Goal: Task Accomplishment & Management: Use online tool/utility

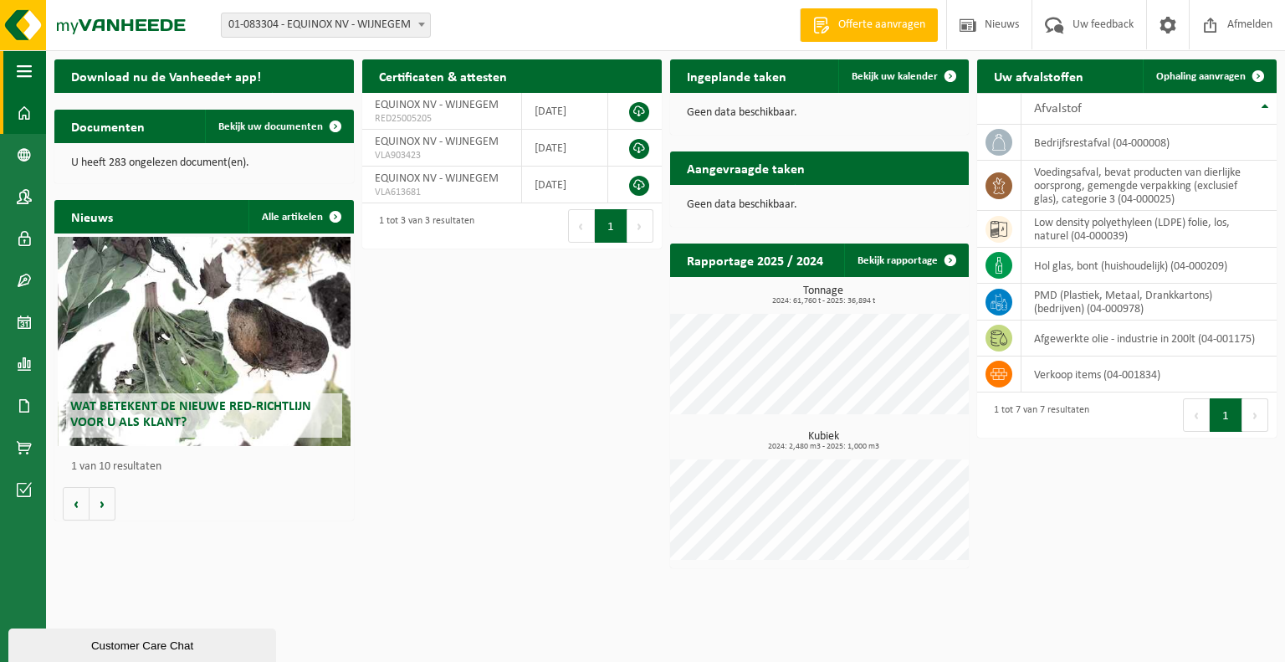
click at [33, 73] on button "Navigatie" at bounding box center [23, 71] width 46 height 42
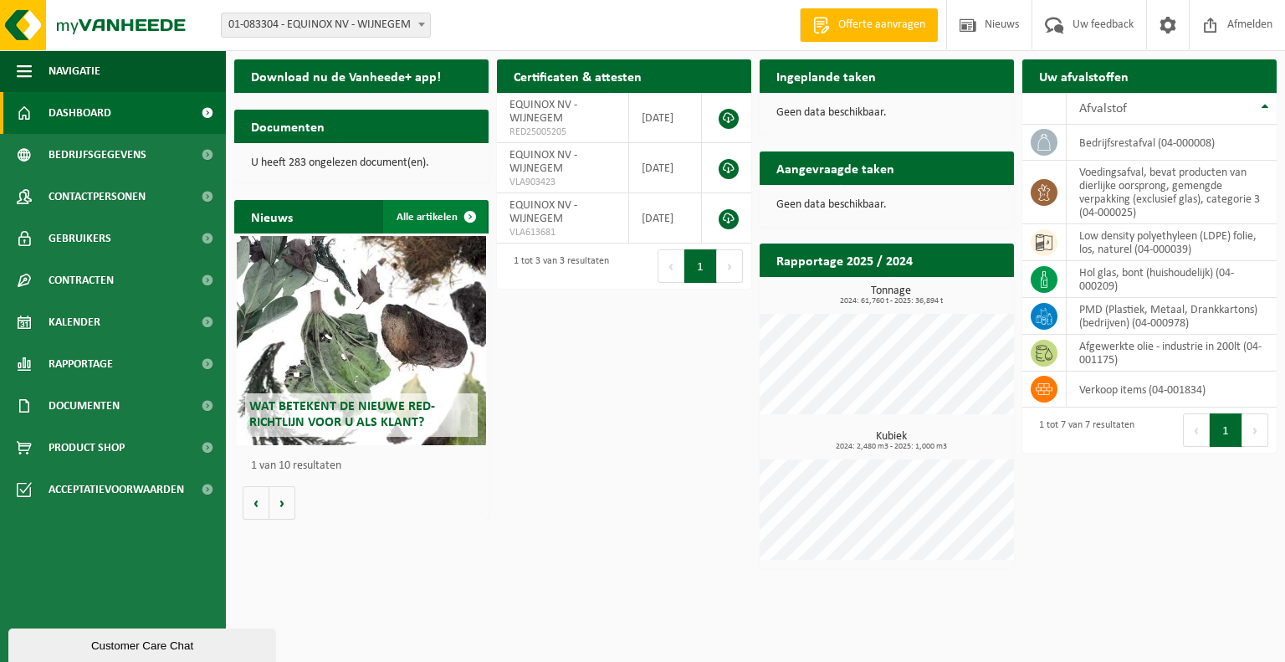
click at [470, 213] on span at bounding box center [470, 216] width 33 height 33
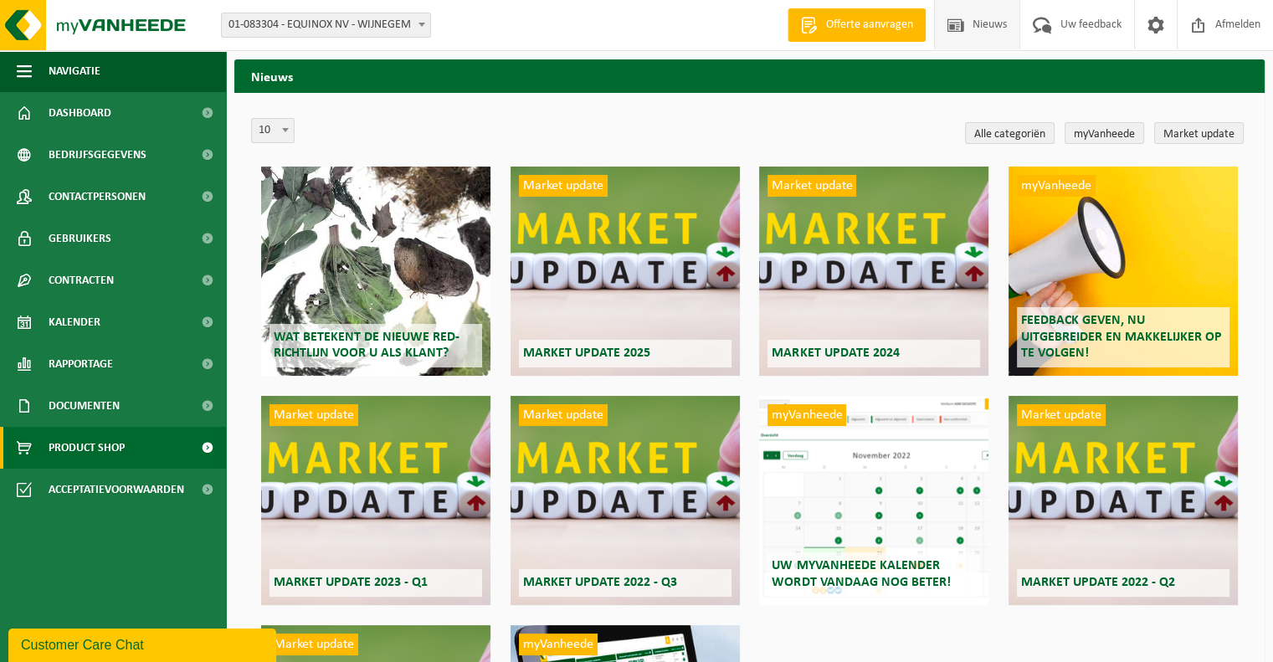
click at [115, 447] on span "Product Shop" at bounding box center [87, 448] width 76 height 42
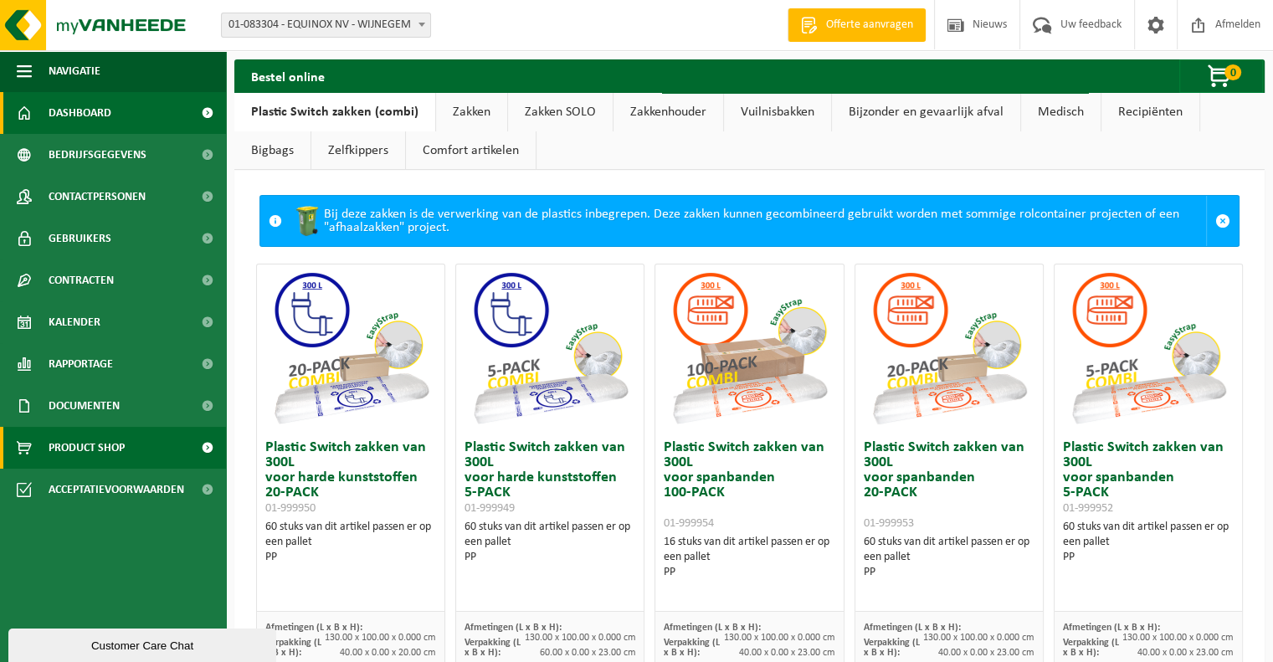
click at [95, 115] on span "Dashboard" at bounding box center [80, 113] width 63 height 42
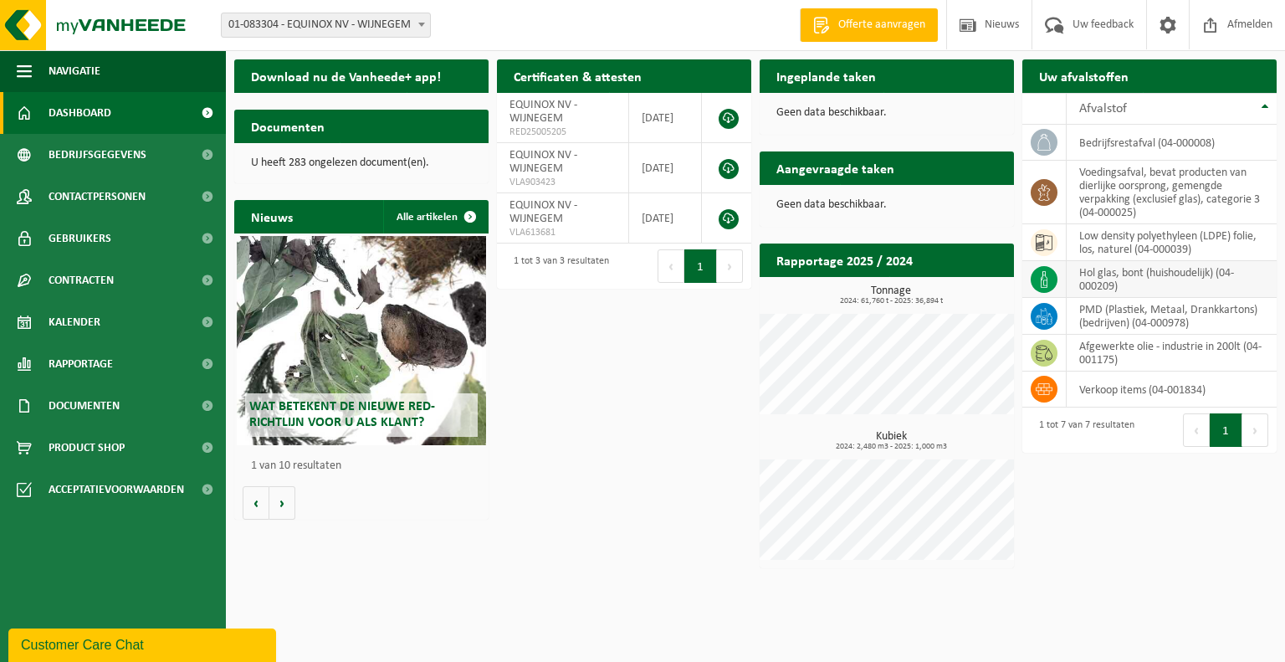
click at [1107, 280] on td "hol glas, bont (huishoudelijk) (04-000209)" at bounding box center [1172, 279] width 210 height 37
click at [1042, 274] on icon at bounding box center [1044, 279] width 17 height 17
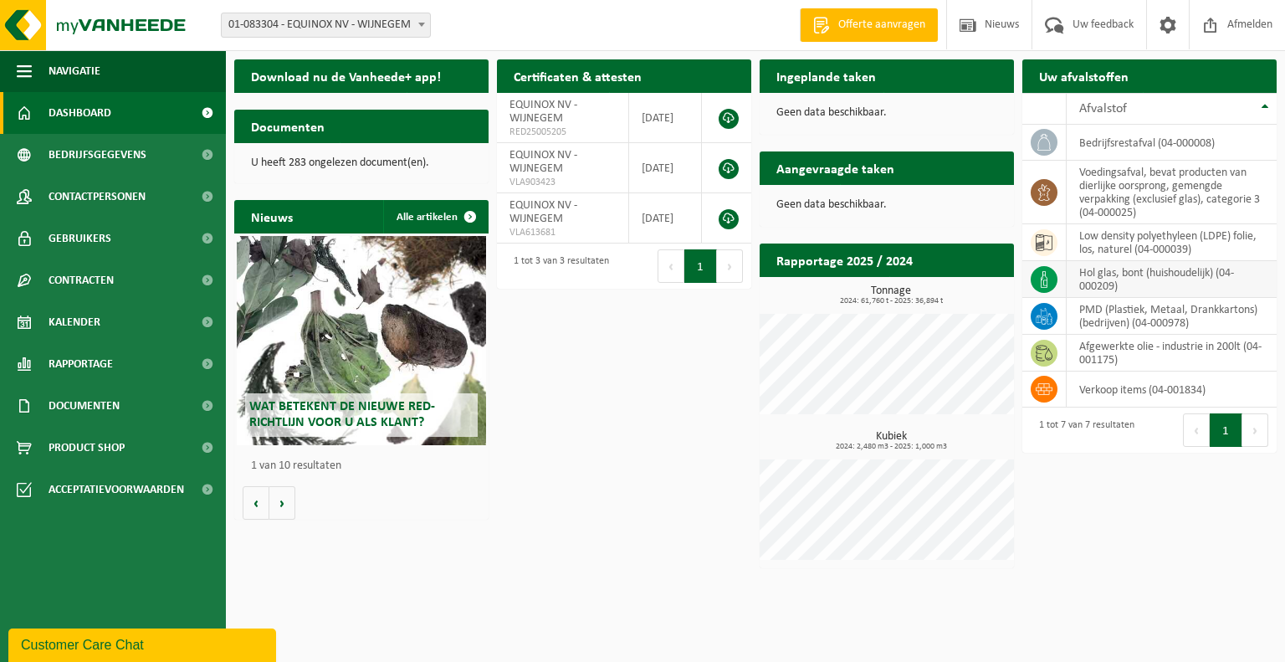
click at [1042, 274] on icon at bounding box center [1044, 279] width 17 height 17
click at [1118, 277] on td "hol glas, bont (huishoudelijk) (04-000209)" at bounding box center [1172, 279] width 210 height 37
click at [1235, 285] on td "hol glas, bont (huishoudelijk) (04-000209)" at bounding box center [1172, 279] width 210 height 37
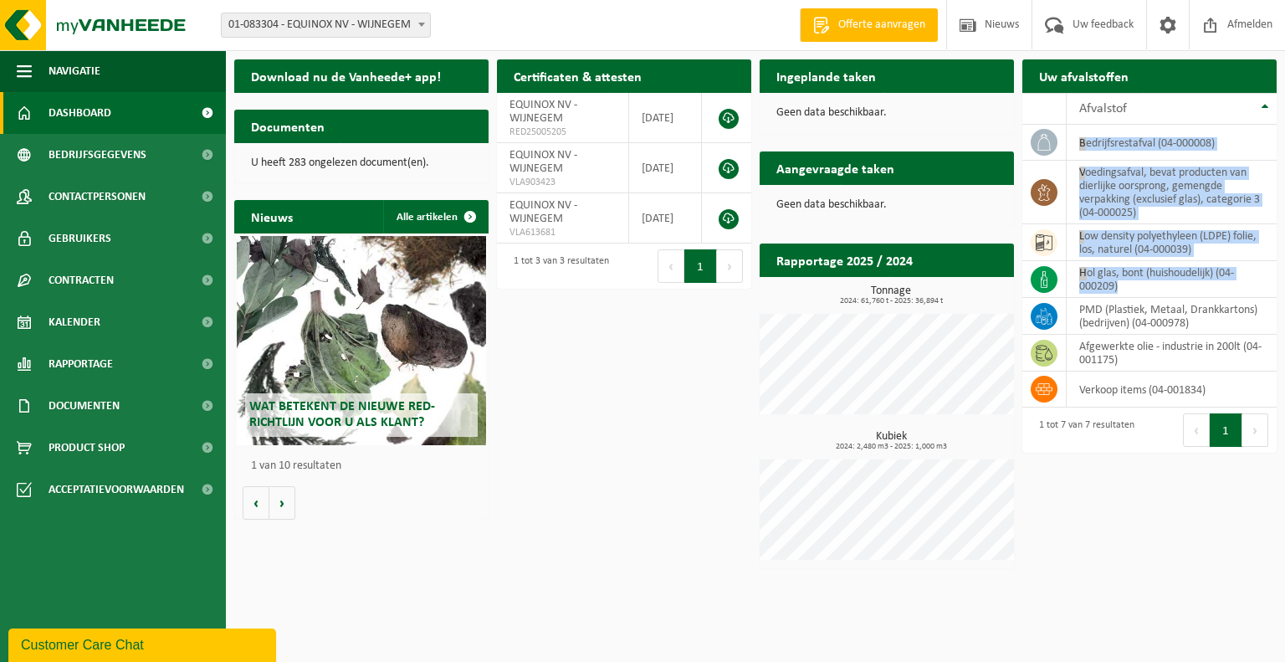
drag, startPoint x: 1235, startPoint y: 285, endPoint x: 1225, endPoint y: 86, distance: 198.6
click at [1225, 86] on div "Uw afvalstoffen Ophaling aanvragen 10 25 50 100 10 resultaten weergeven Afvalst…" at bounding box center [1149, 256] width 263 height 410
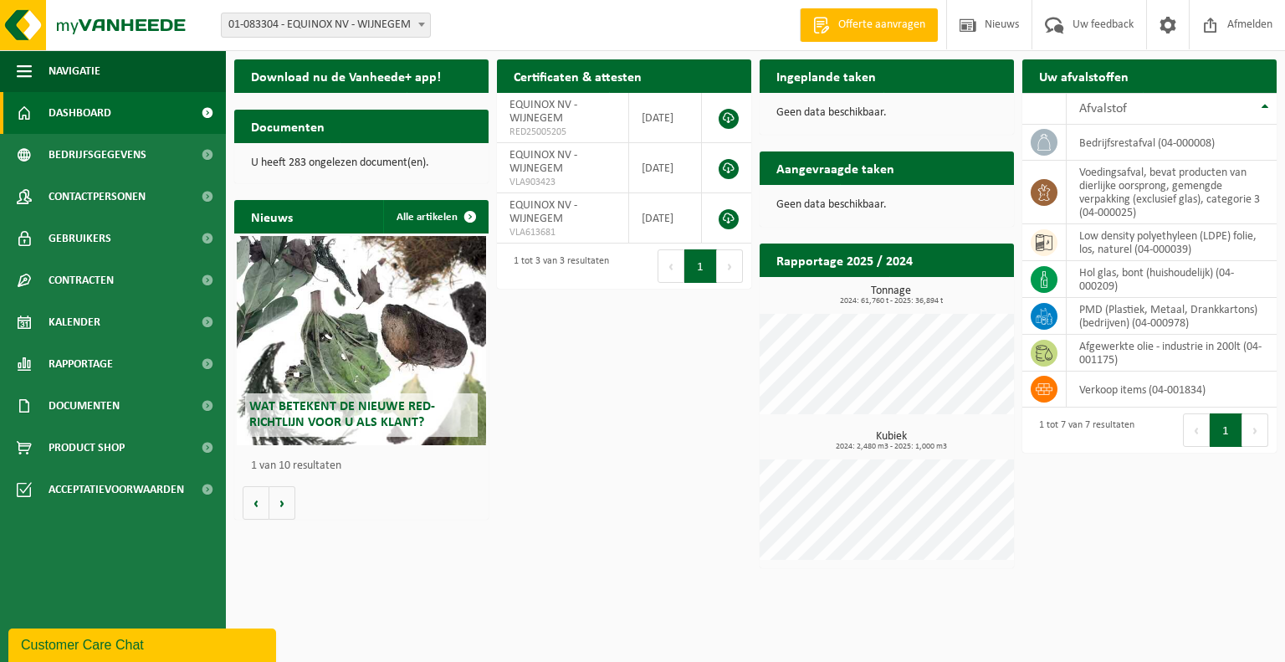
click at [848, 166] on h2 "Aangevraagde taken" at bounding box center [835, 167] width 151 height 33
click at [838, 264] on h2 "Rapportage 2025 / 2024" at bounding box center [845, 260] width 170 height 33
click at [412, 217] on link "Alle artikelen" at bounding box center [435, 216] width 104 height 33
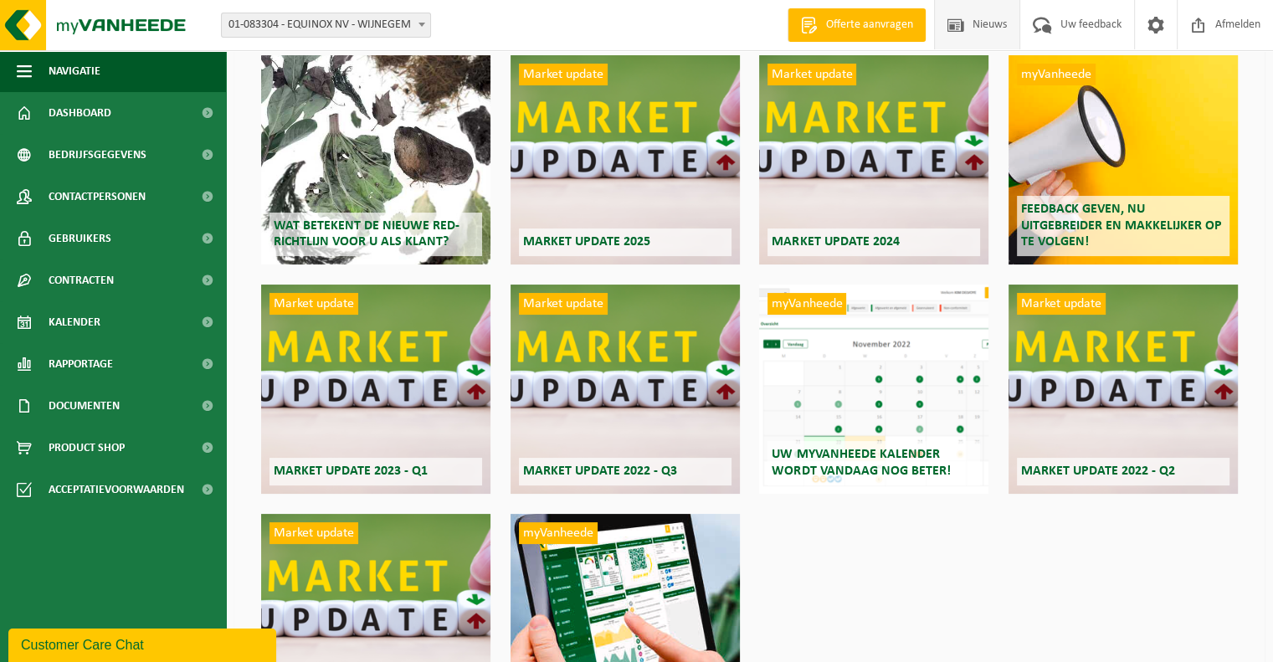
scroll to position [252, 0]
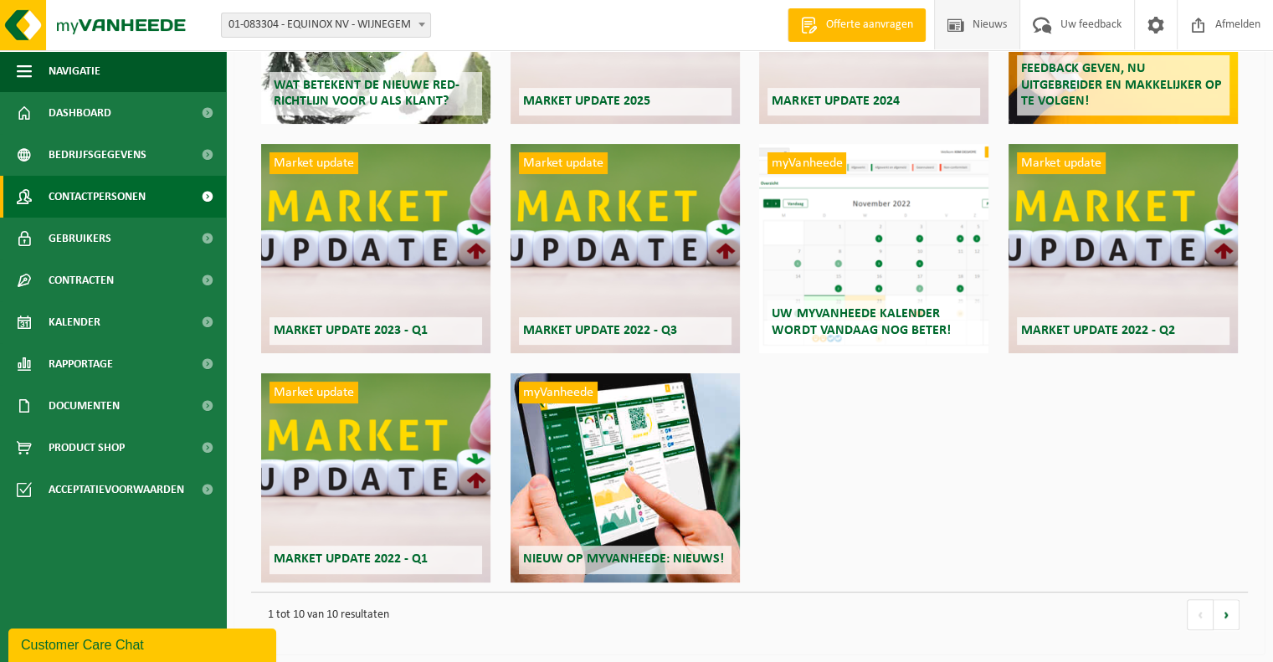
click at [102, 191] on span "Contactpersonen" at bounding box center [97, 197] width 97 height 42
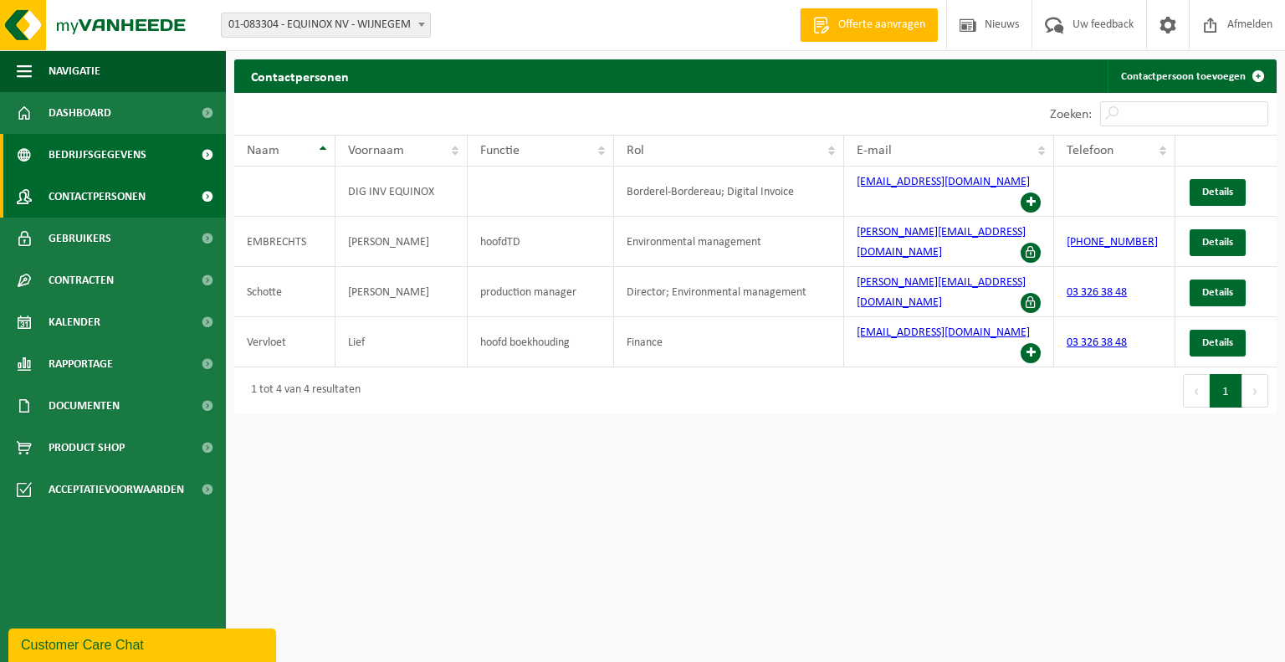
click at [119, 149] on span "Bedrijfsgegevens" at bounding box center [98, 155] width 98 height 42
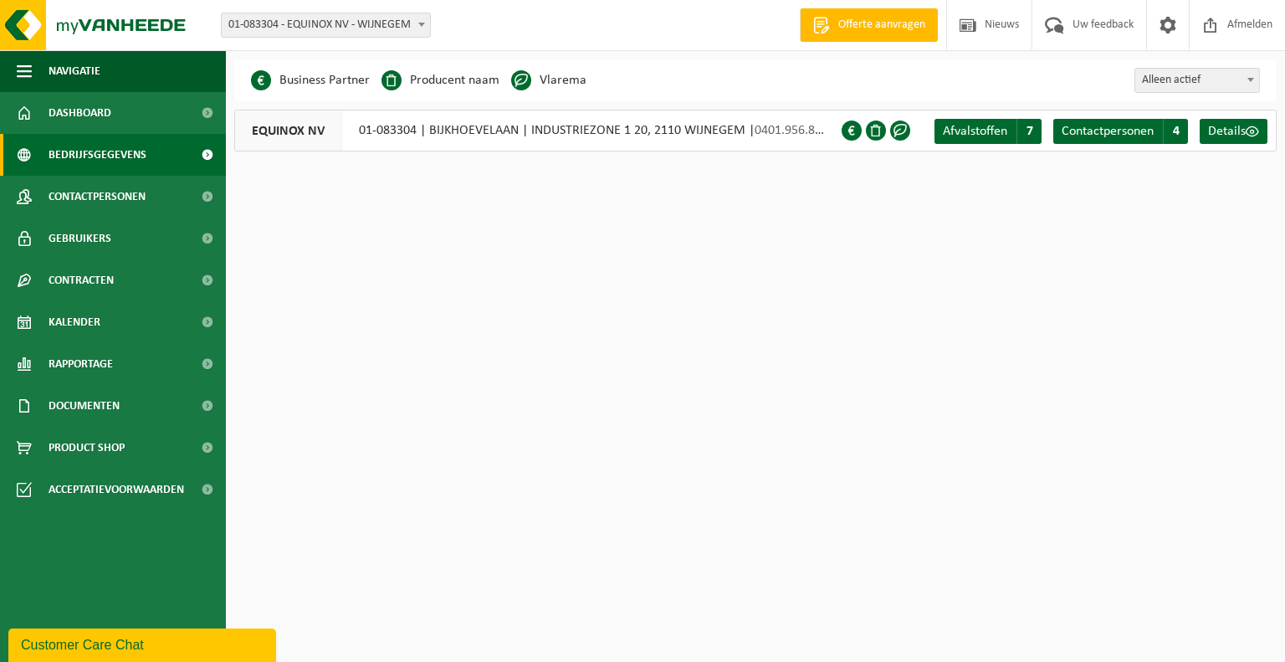
click at [427, 74] on li "Producent naam" at bounding box center [441, 80] width 118 height 25
click at [97, 119] on span "Dashboard" at bounding box center [80, 113] width 63 height 42
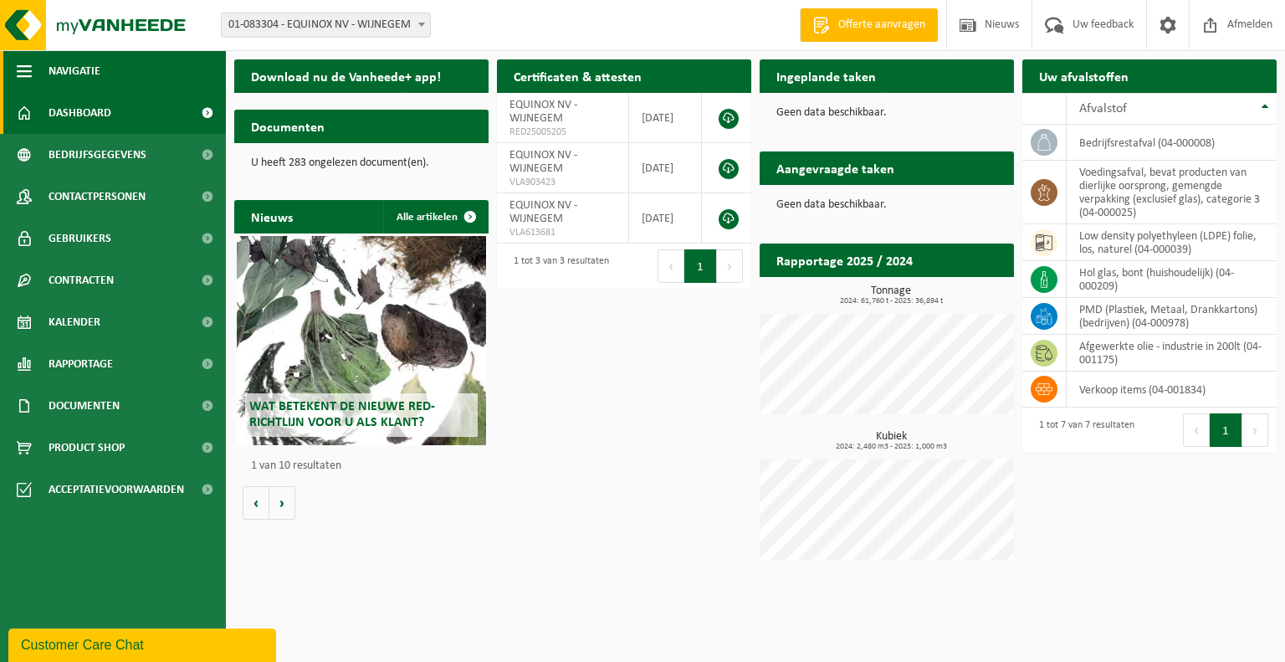
click at [81, 66] on span "Navigatie" at bounding box center [75, 71] width 52 height 42
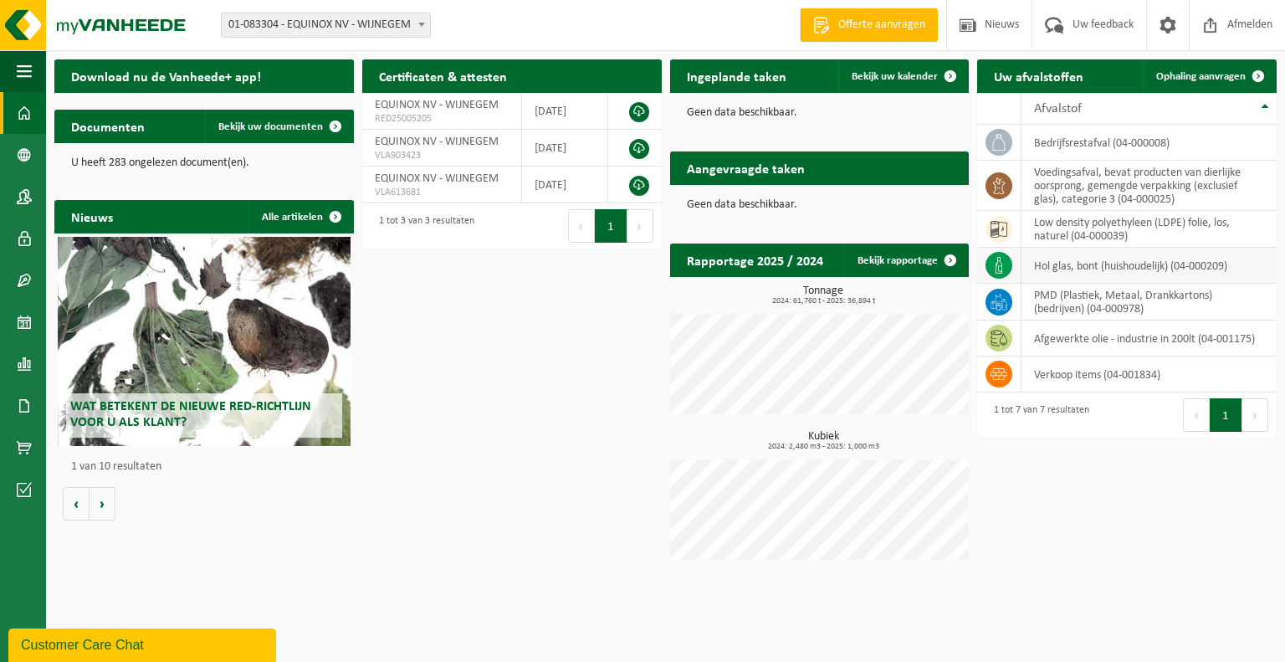
click at [1076, 267] on td "hol glas, bont (huishoudelijk) (04-000209)" at bounding box center [1149, 266] width 255 height 36
click at [991, 260] on icon at bounding box center [999, 265] width 17 height 17
click at [947, 255] on span at bounding box center [950, 260] width 33 height 33
click at [428, 229] on div "1 tot 3 van 3 resultaten" at bounding box center [423, 226] width 104 height 37
click at [944, 71] on span at bounding box center [950, 75] width 33 height 33
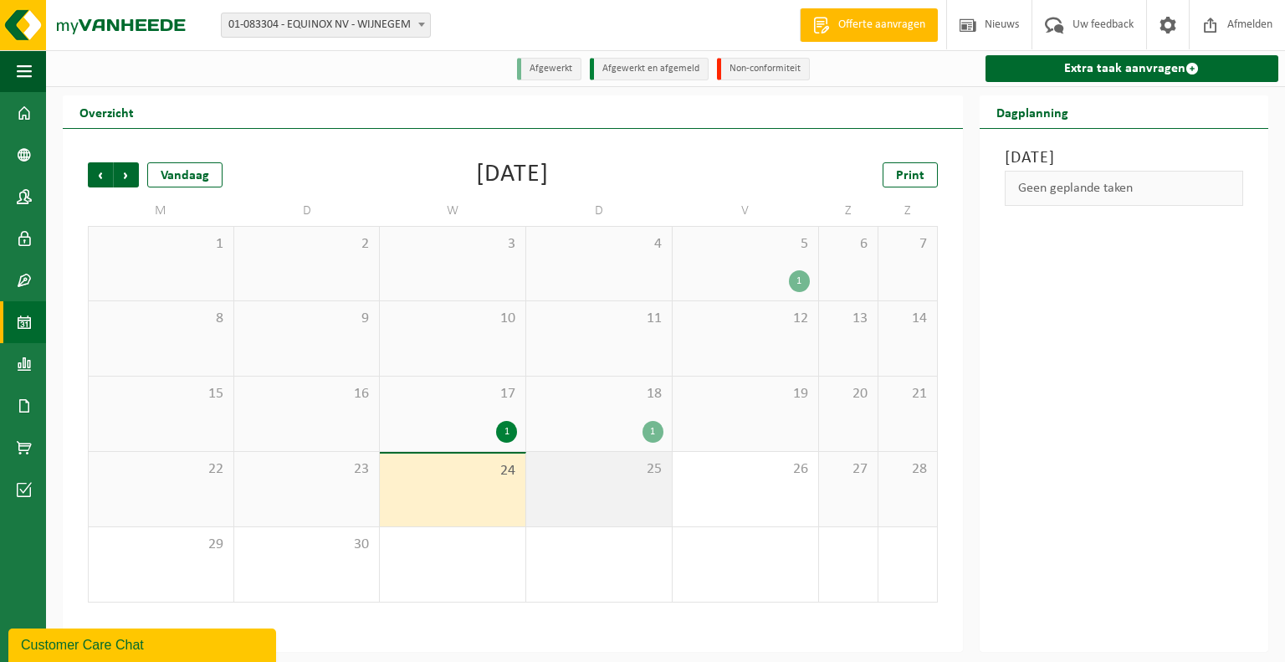
click at [597, 494] on div "25" at bounding box center [599, 489] width 146 height 74
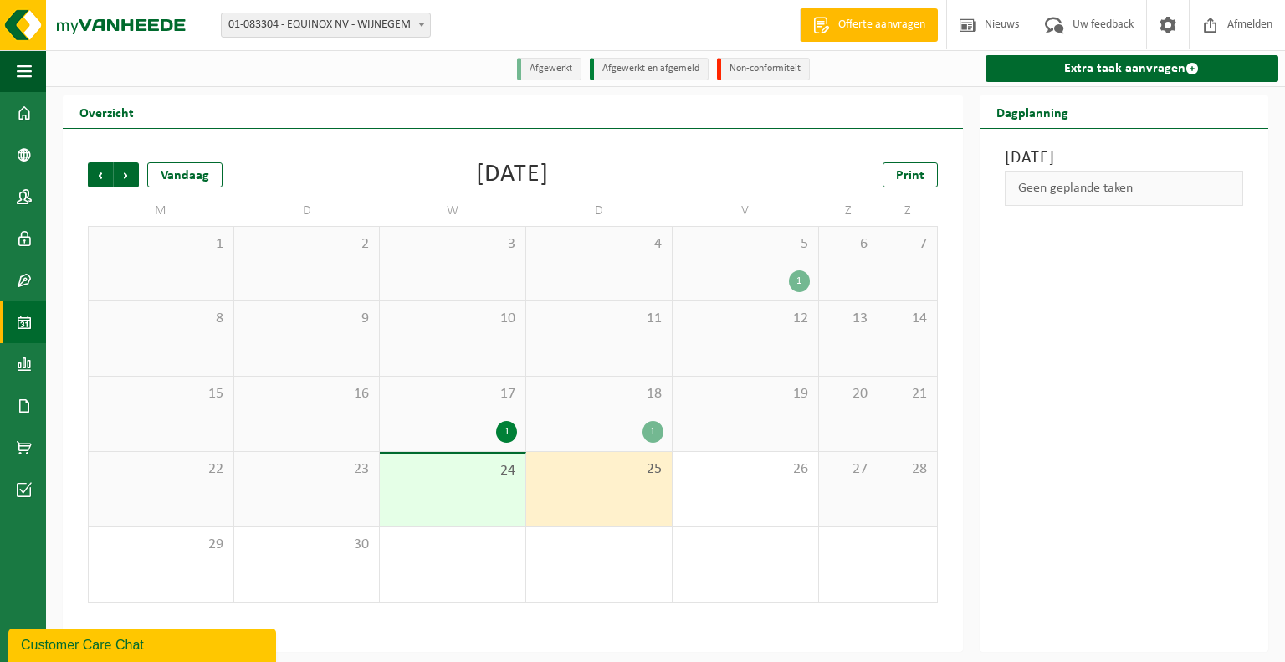
click at [1098, 192] on div "Geen geplande taken" at bounding box center [1124, 188] width 238 height 35
click at [756, 474] on span "26" at bounding box center [745, 469] width 129 height 18
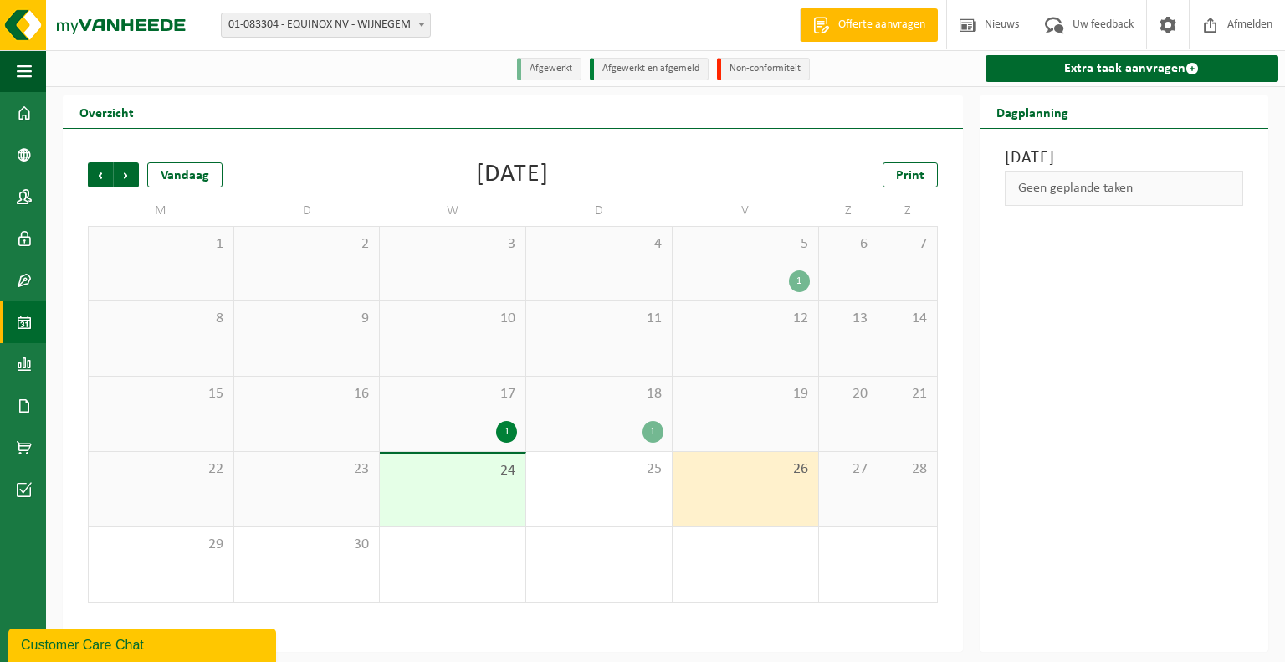
click at [1097, 185] on div "Geen geplande taken" at bounding box center [1124, 188] width 238 height 35
click at [1192, 66] on span at bounding box center [1192, 68] width 13 height 13
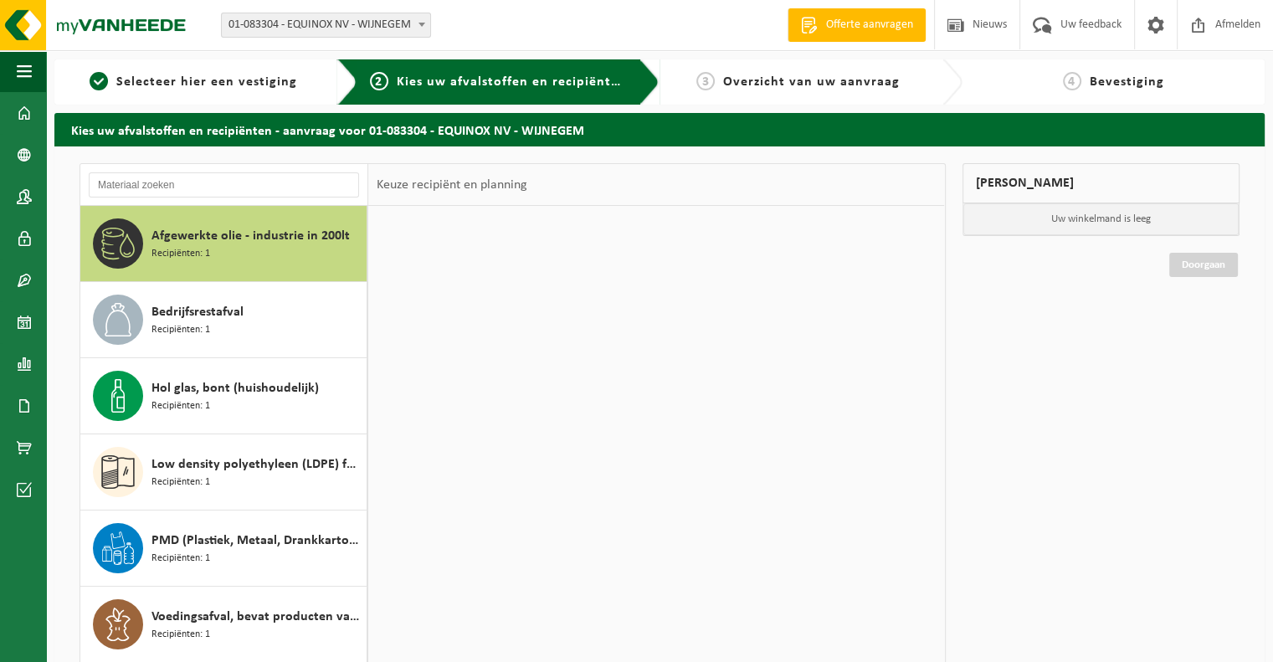
click at [639, 491] on div at bounding box center [656, 457] width 576 height 502
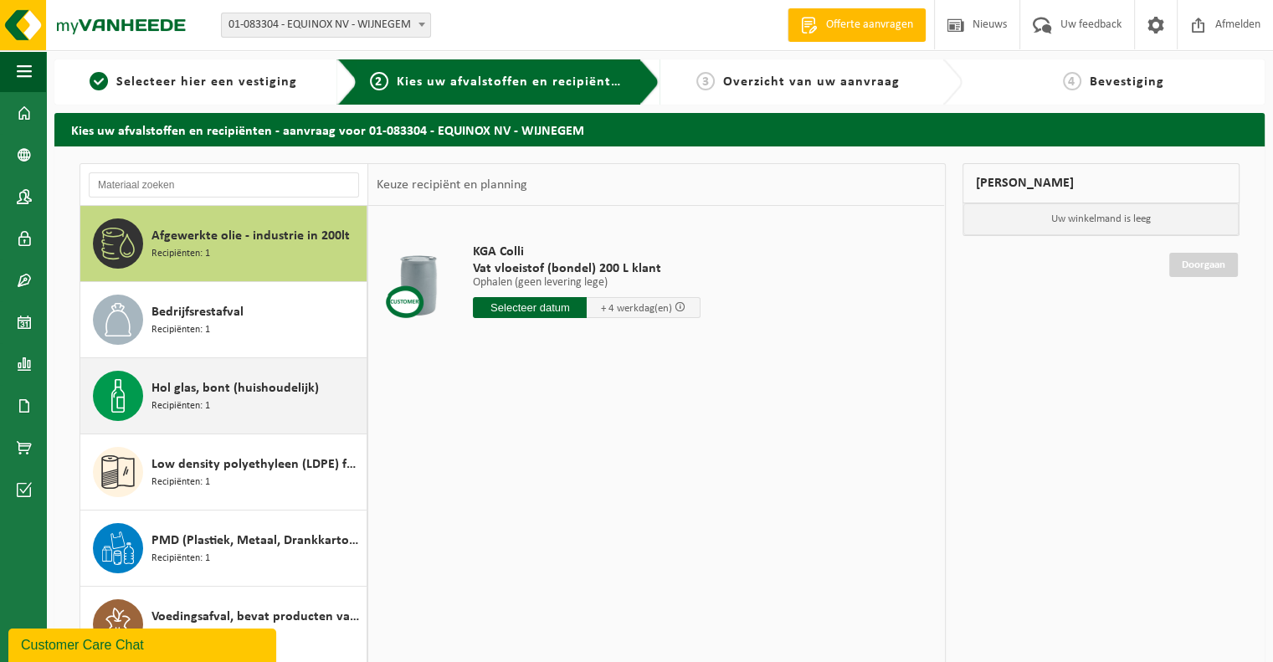
click at [210, 408] on div "Hol glas, bont (huishoudelijk) Recipiënten: 1" at bounding box center [256, 396] width 211 height 50
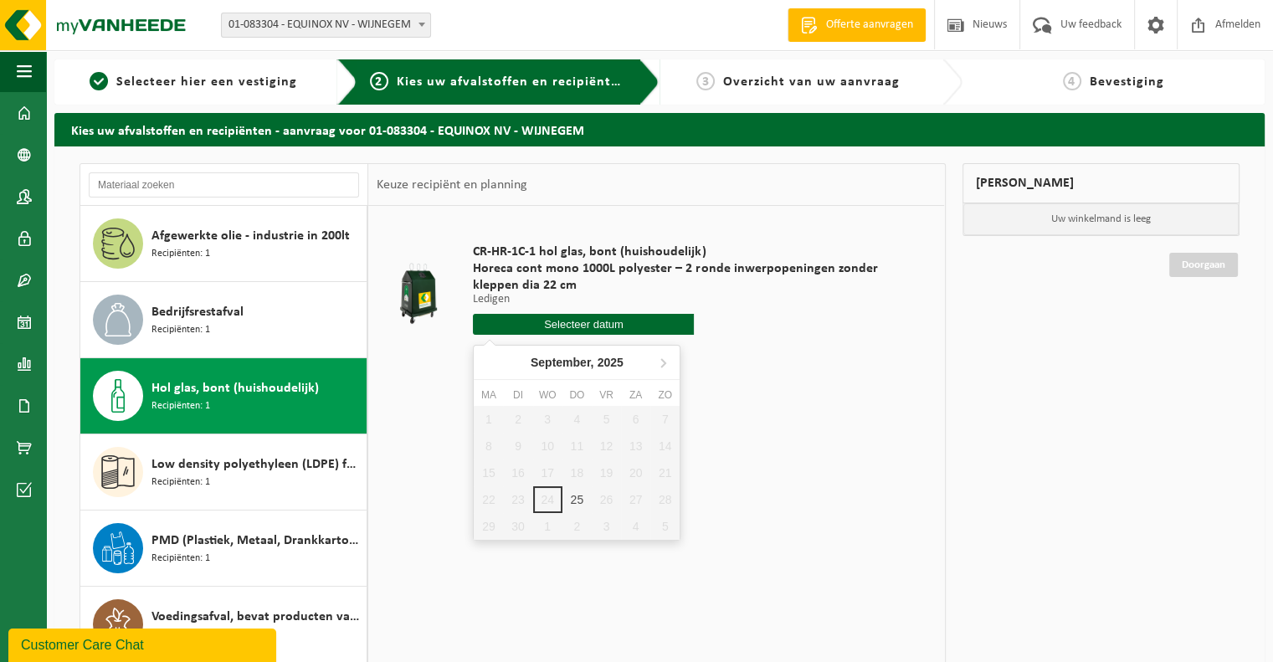
click at [633, 328] on input "text" at bounding box center [583, 324] width 221 height 21
click at [577, 500] on div "25" at bounding box center [576, 499] width 29 height 27
type input "Van 2025-09-25"
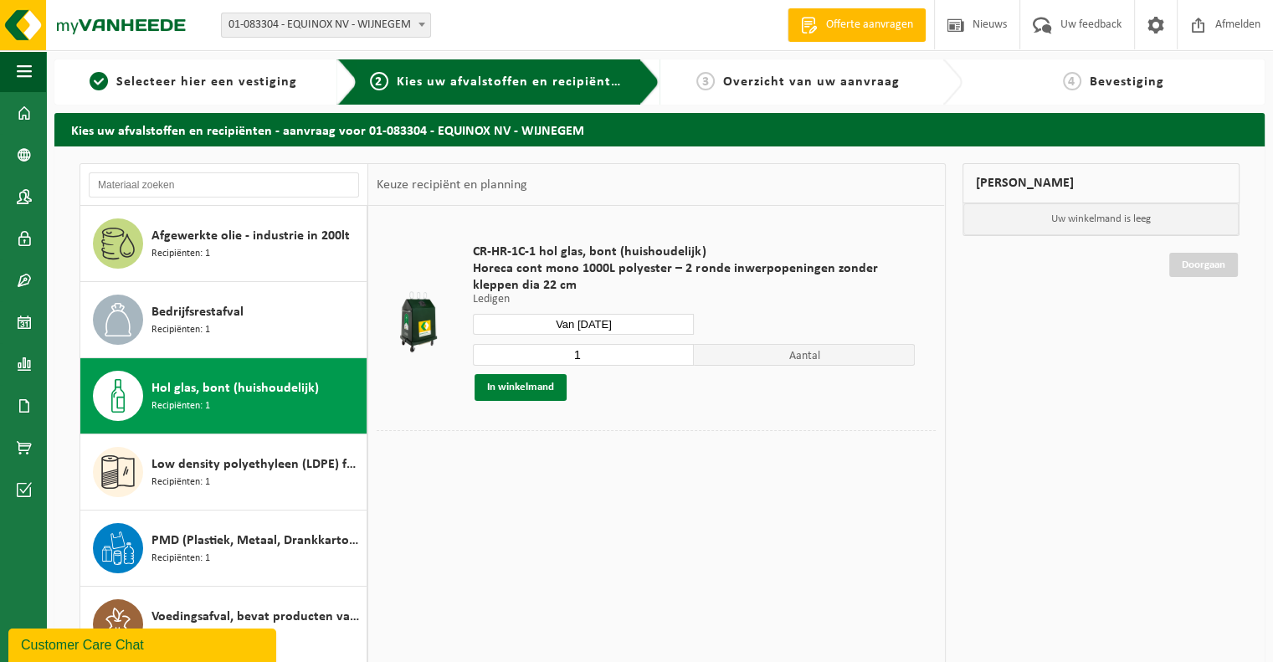
click at [518, 390] on button "In winkelmand" at bounding box center [520, 387] width 92 height 27
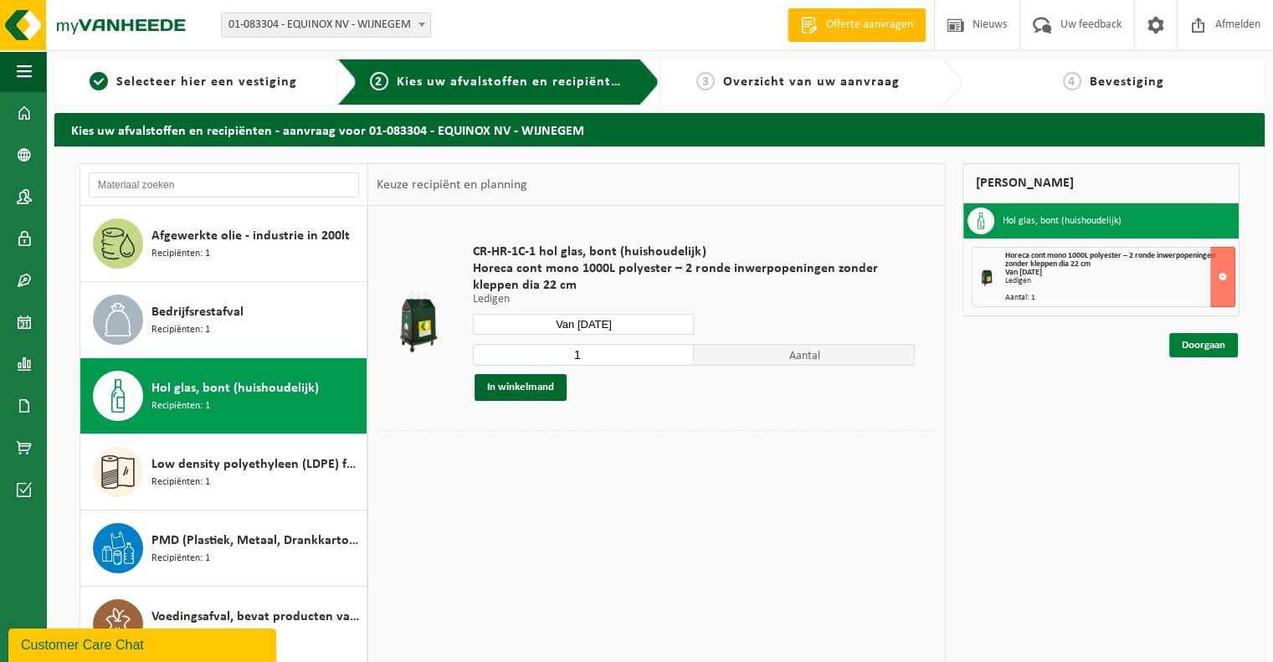
click at [1207, 347] on link "Doorgaan" at bounding box center [1203, 345] width 69 height 24
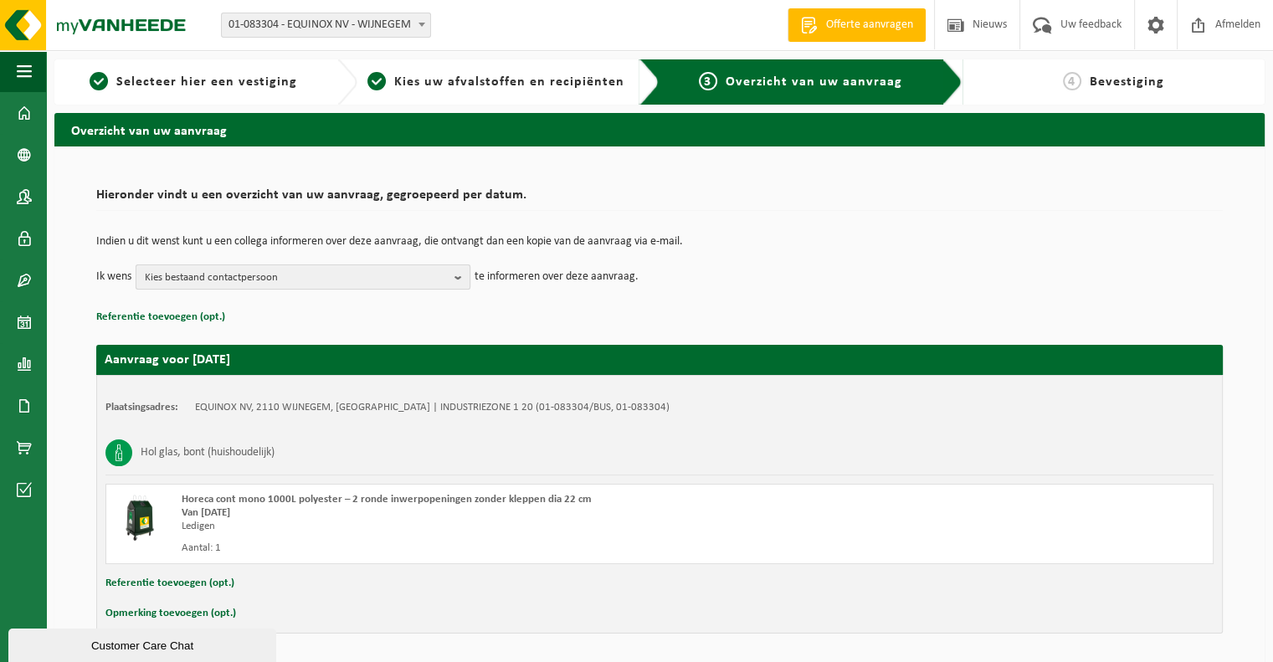
click at [459, 274] on b "button" at bounding box center [461, 276] width 15 height 23
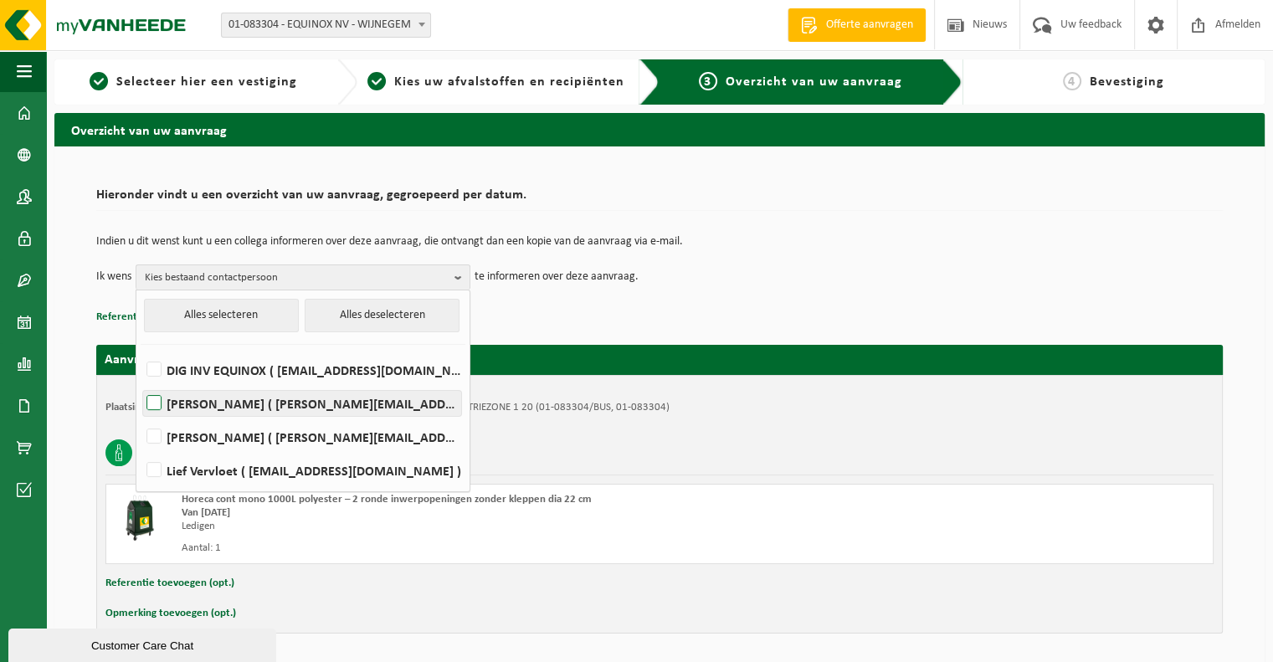
click at [365, 404] on label "THOMAS EMBRECHTS ( thomas@equinox.be )" at bounding box center [302, 403] width 318 height 25
click at [141, 382] on input "THOMAS EMBRECHTS ( thomas@equinox.be )" at bounding box center [140, 382] width 1 height 1
checkbox input "true"
click at [223, 312] on button "Alles selecteren" at bounding box center [221, 315] width 155 height 33
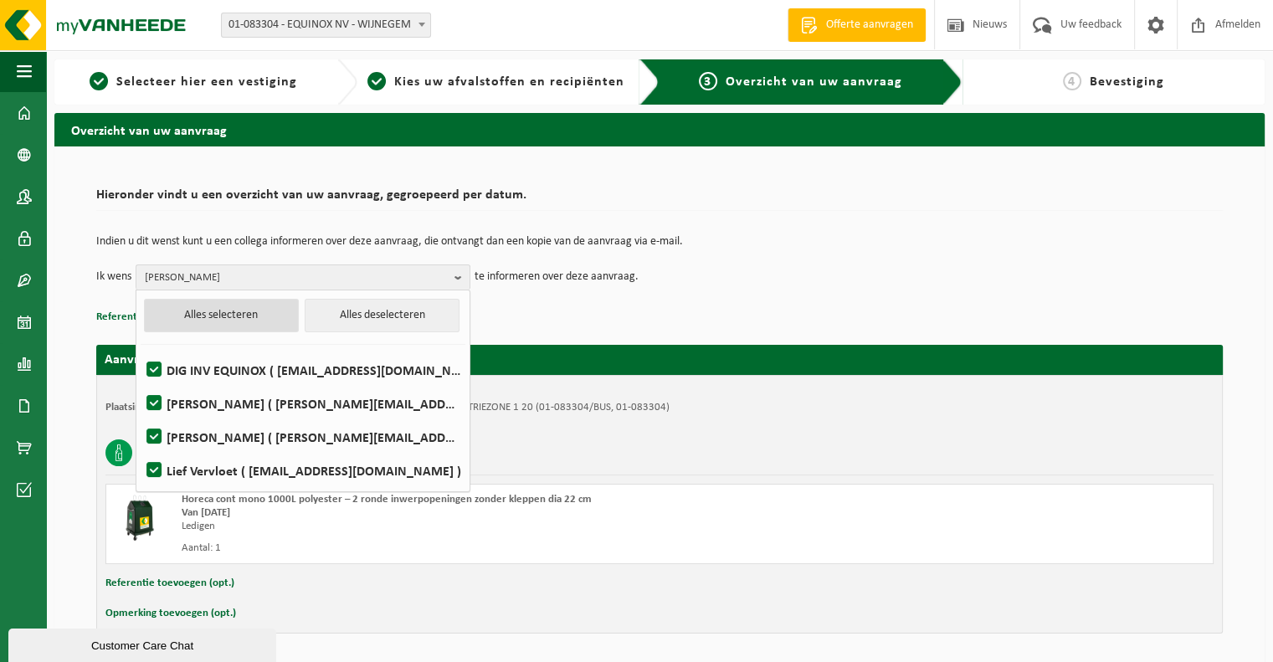
checkbox input "true"
click at [805, 404] on div "Plaatsingsadres: EQUINOX NV, 2110 WIJNEGEM, BIJKHOEVELAAN | INDUSTRIEZONE 1 20 …" at bounding box center [659, 407] width 1108 height 13
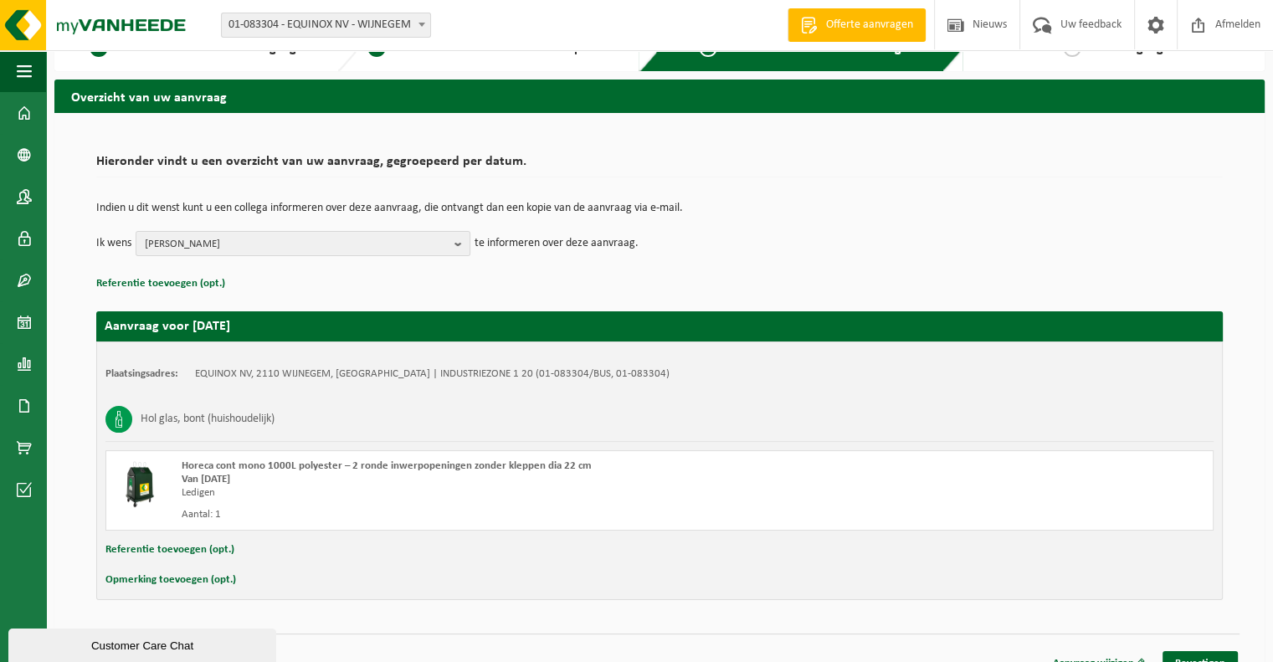
scroll to position [54, 0]
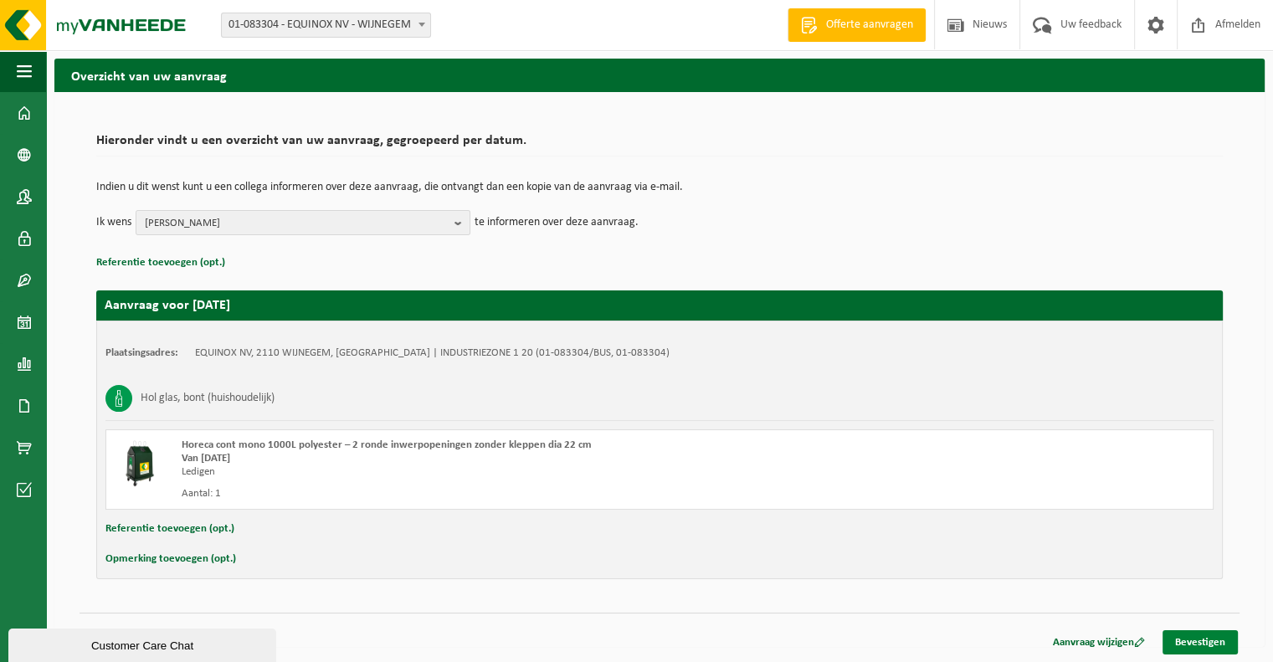
click at [1196, 635] on link "Bevestigen" at bounding box center [1199, 642] width 75 height 24
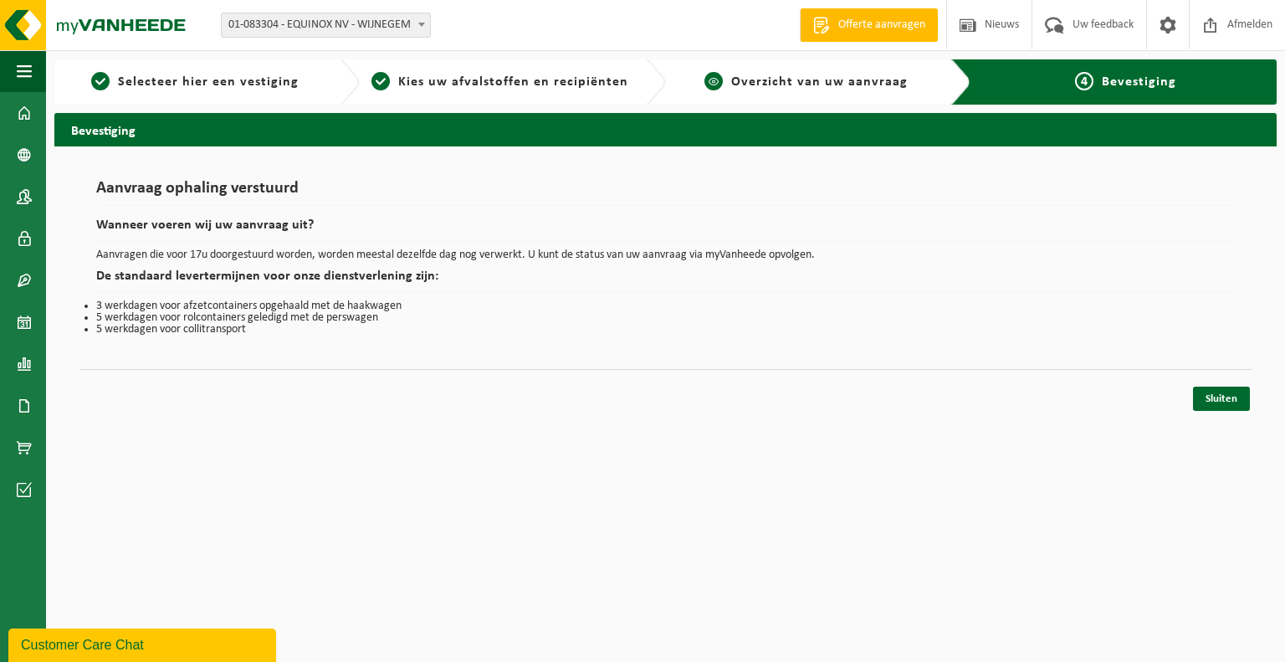
click at [775, 79] on span "Overzicht van uw aanvraag" at bounding box center [819, 81] width 177 height 13
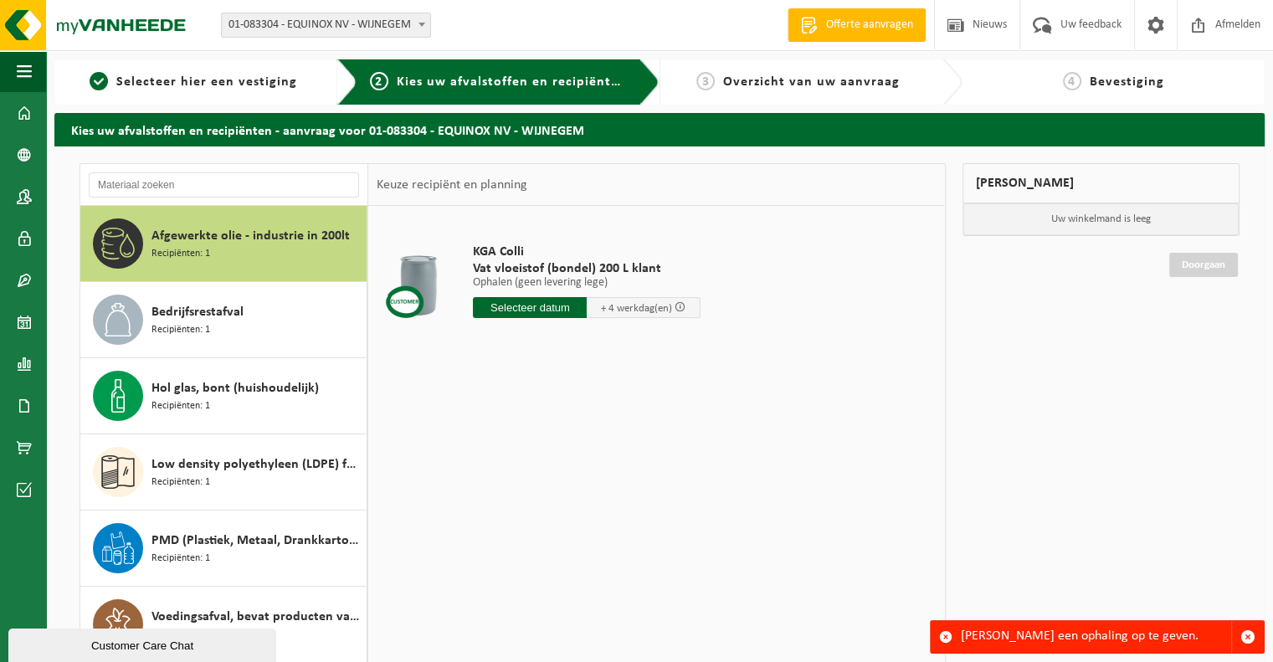
click at [1120, 79] on span "Bevestiging" at bounding box center [1126, 81] width 74 height 13
click at [990, 515] on div "Mijn winkelmand Uw winkelmand is leeg Doorgaan" at bounding box center [1101, 456] width 295 height 587
click at [1248, 642] on span "button" at bounding box center [1247, 636] width 15 height 15
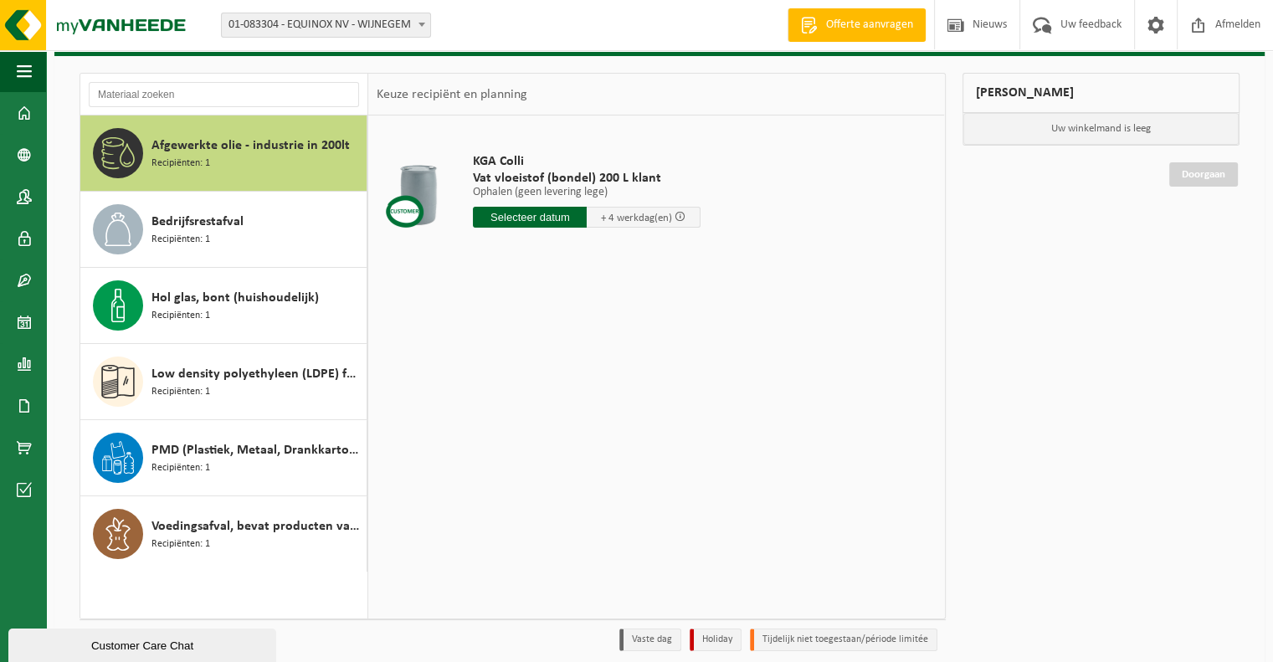
scroll to position [154, 0]
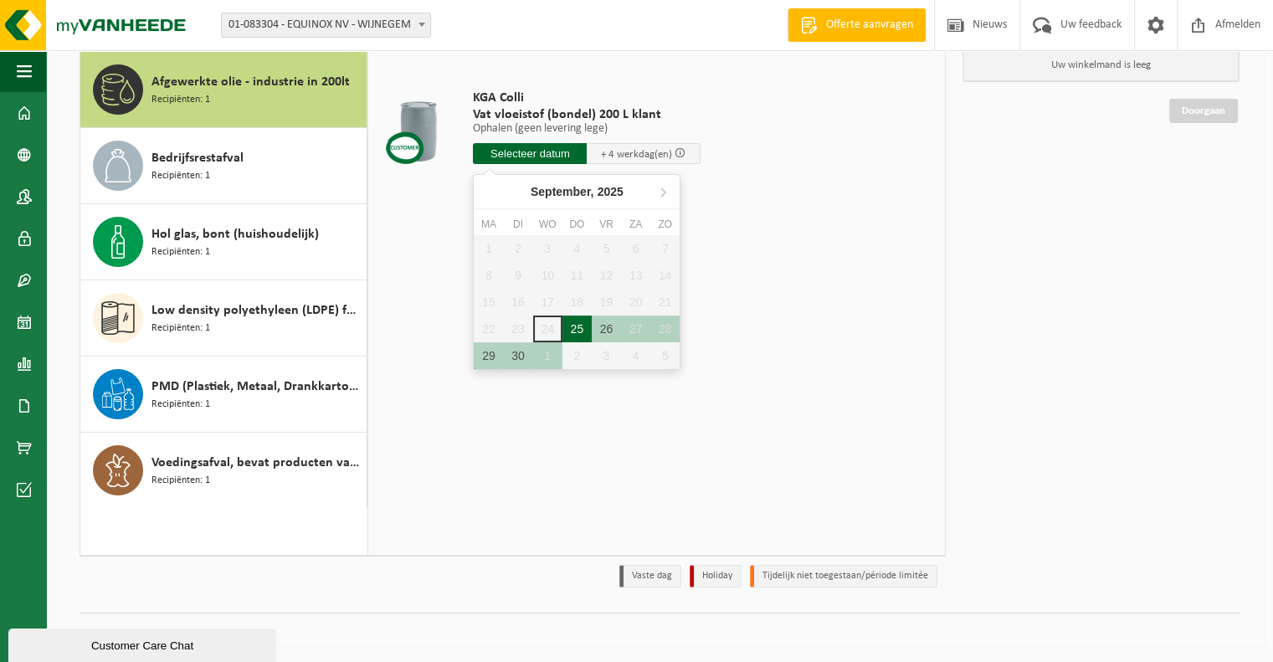
drag, startPoint x: 558, startPoint y: 150, endPoint x: 573, endPoint y: 321, distance: 172.2
click at [573, 321] on body "Vestiging: 01-083304 - EQUINOX NV - WIJNEGEM 01-083304 - EQUINOX NV - WIJNEGEM …" at bounding box center [636, 255] width 1273 height 818
click at [573, 321] on div "25" at bounding box center [576, 328] width 29 height 27
type input "Van 2025-09-25"
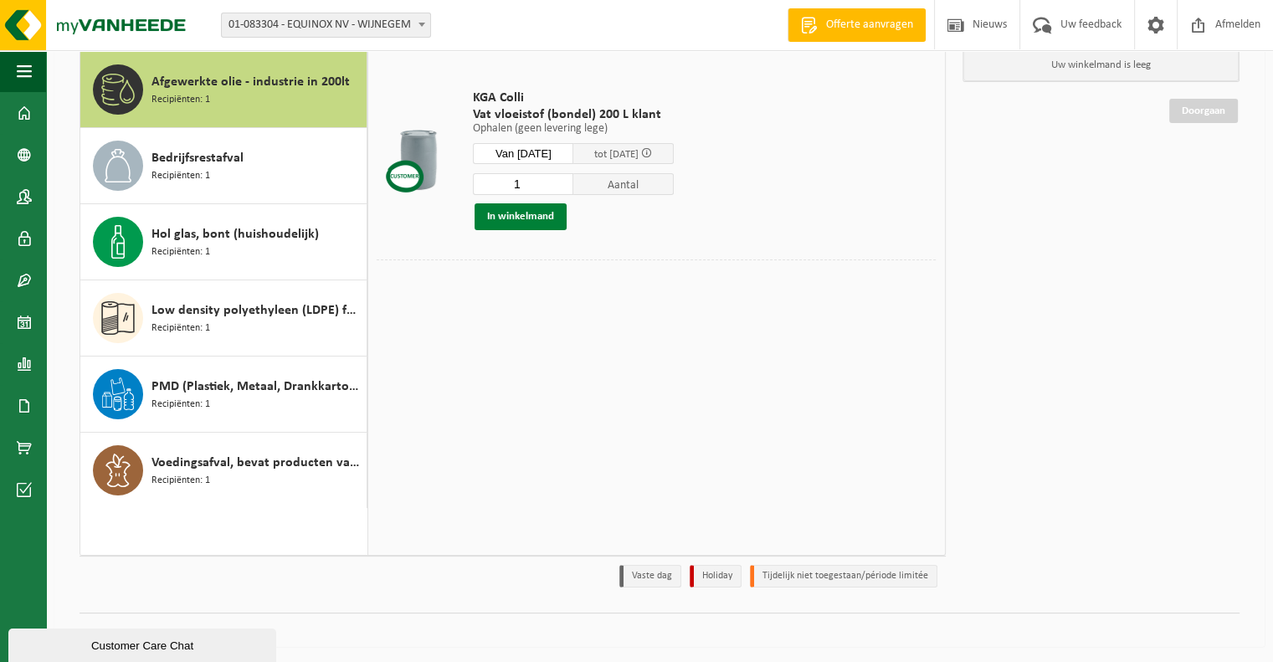
click at [511, 213] on button "In winkelmand" at bounding box center [520, 216] width 92 height 27
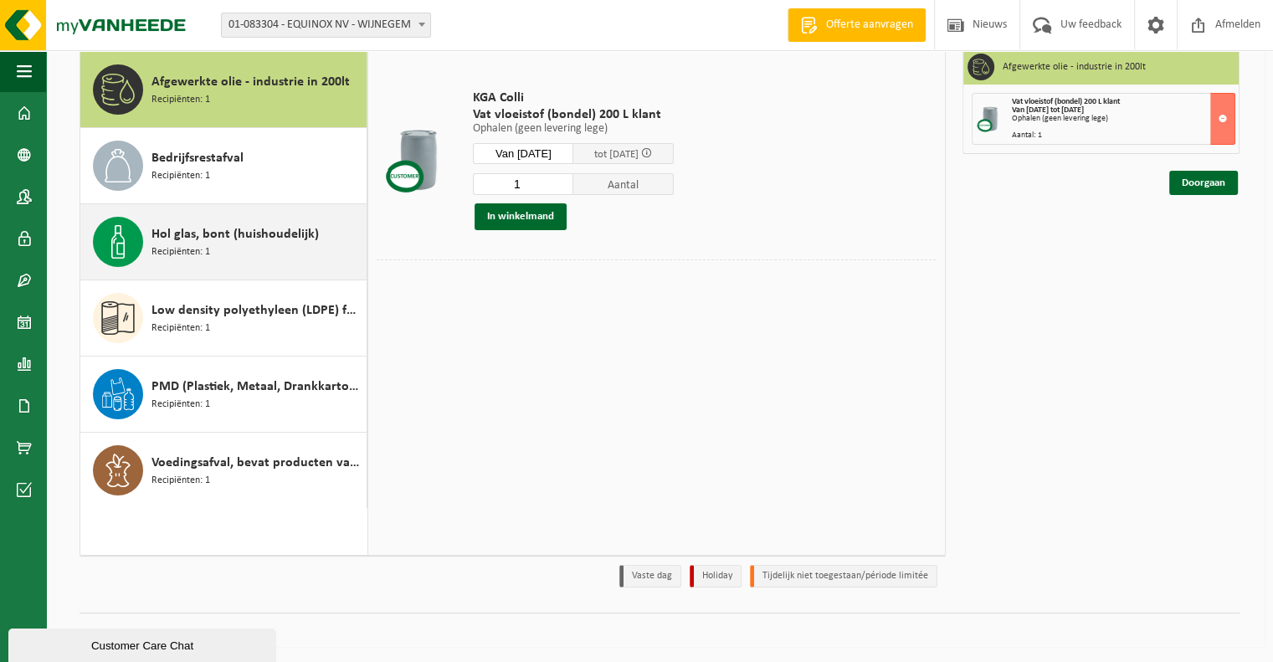
click at [177, 235] on span "Hol glas, bont (huishoudelijk)" at bounding box center [234, 234] width 167 height 20
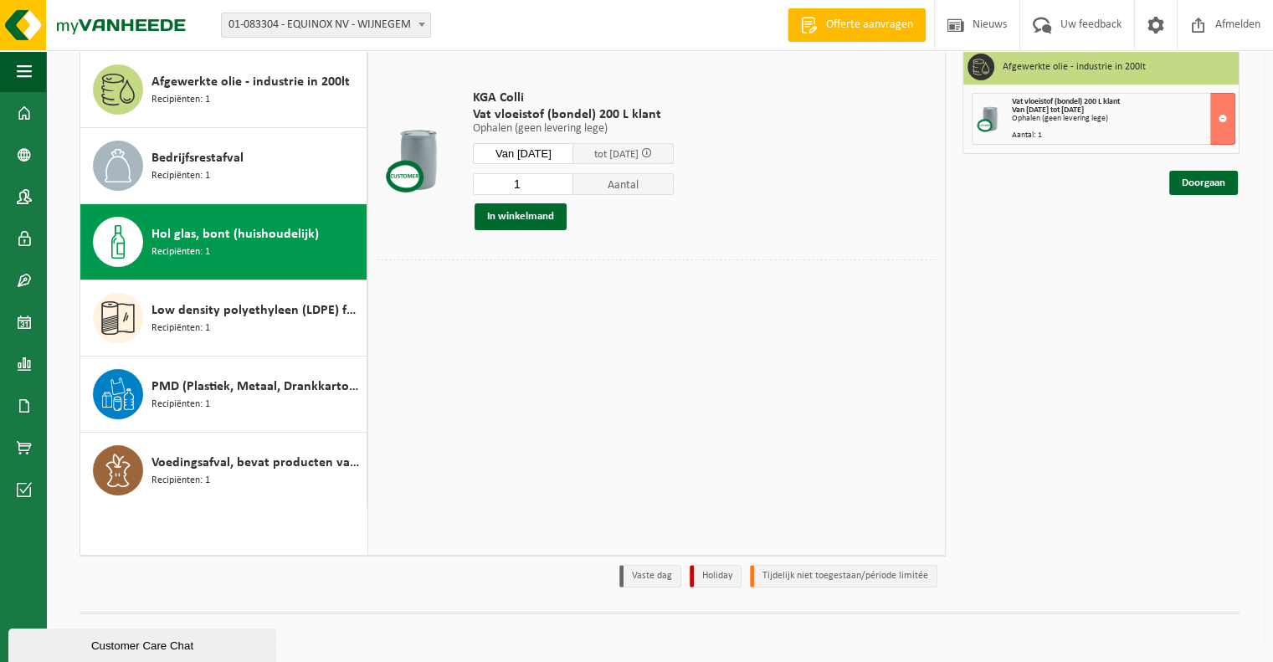
click at [177, 235] on span "Hol glas, bont (huishoudelijk)" at bounding box center [234, 234] width 167 height 20
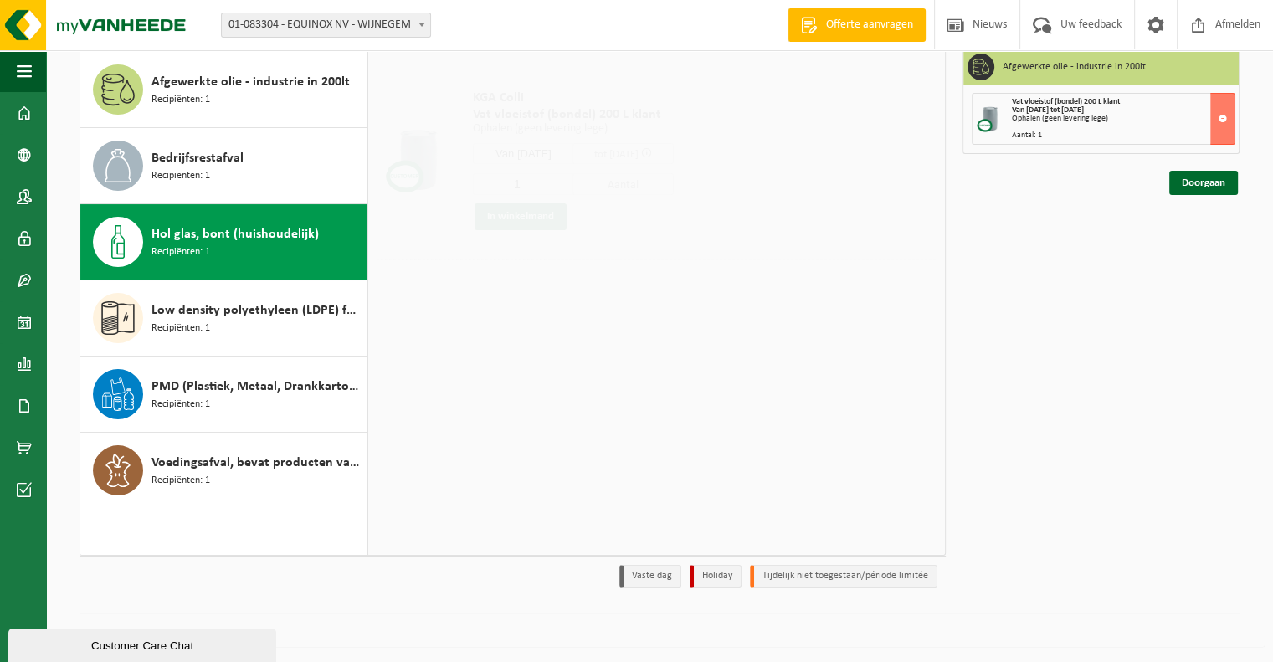
click at [177, 235] on span "Hol glas, bont (huishoudelijk)" at bounding box center [234, 234] width 167 height 20
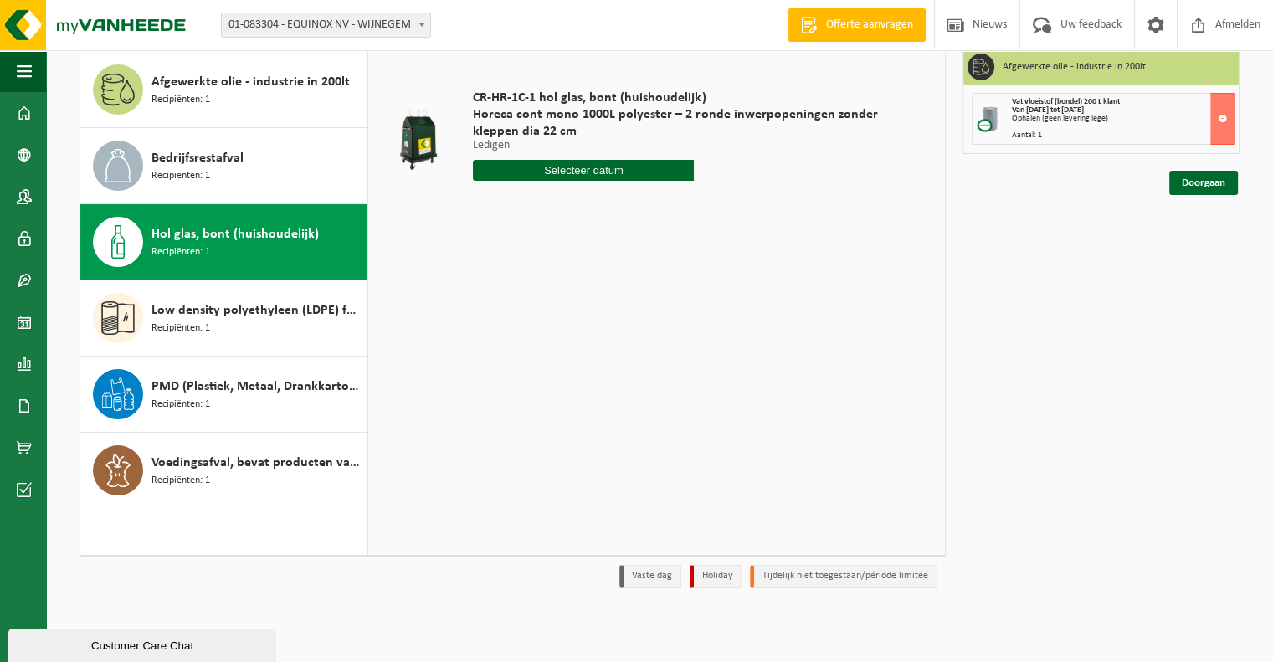
click at [177, 235] on span "Hol glas, bont (huishoudelijk)" at bounding box center [234, 234] width 167 height 20
click at [611, 169] on input "text" at bounding box center [583, 170] width 221 height 21
click at [572, 348] on div "25" at bounding box center [576, 345] width 29 height 27
type input "Van 2025-09-25"
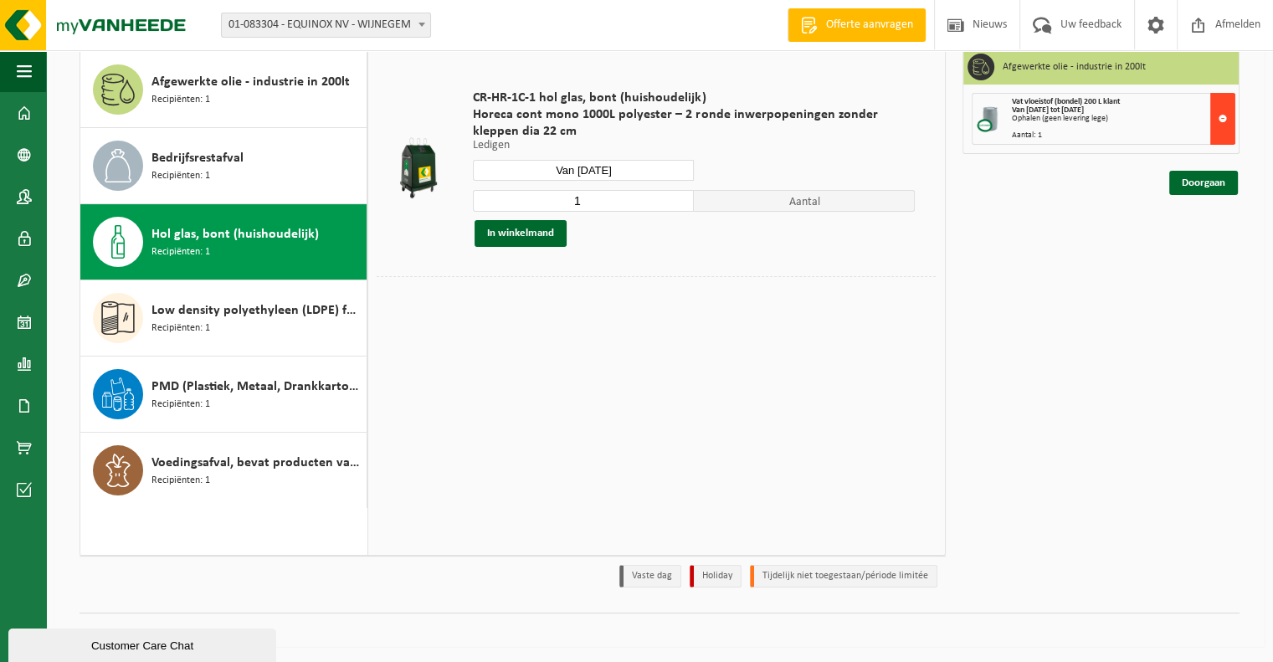
click at [1227, 113] on button at bounding box center [1222, 119] width 25 height 52
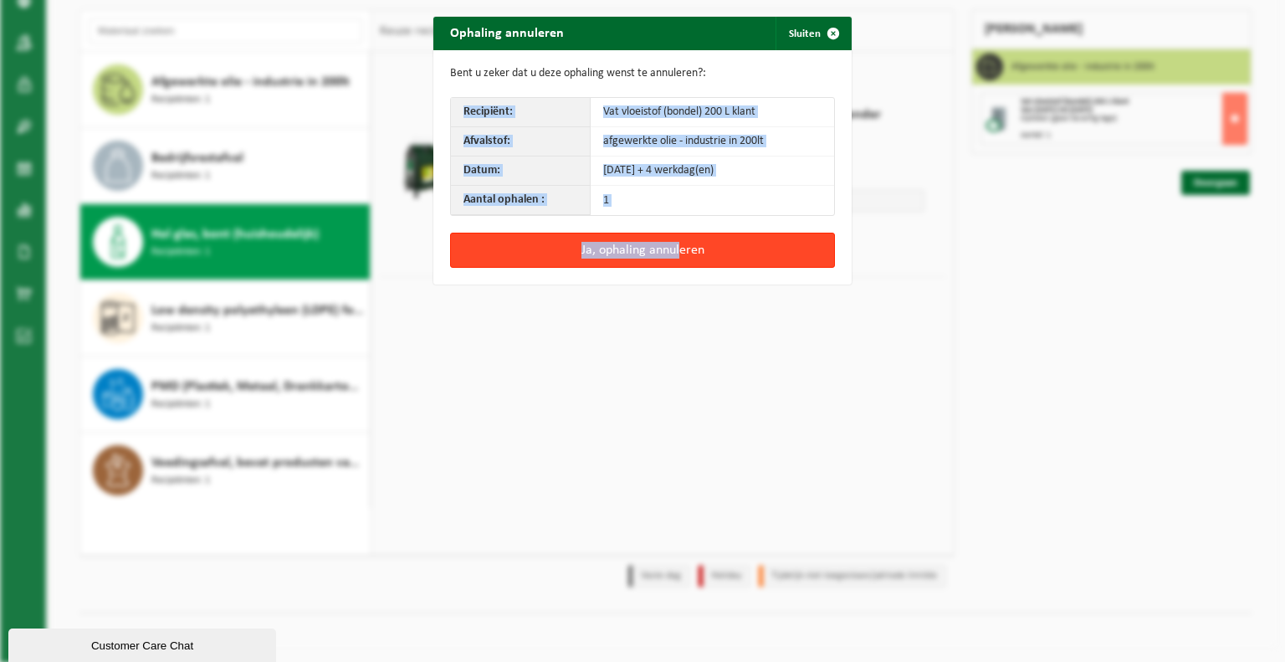
drag, startPoint x: 595, startPoint y: 223, endPoint x: 669, endPoint y: 250, distance: 79.1
click at [669, 250] on div "Ophaling annuleren Sluiten Bent u zeker dat u deze ophaling wenst te annuleren?…" at bounding box center [642, 151] width 418 height 268
click at [669, 250] on button "Ja, ophaling annuleren" at bounding box center [642, 250] width 385 height 35
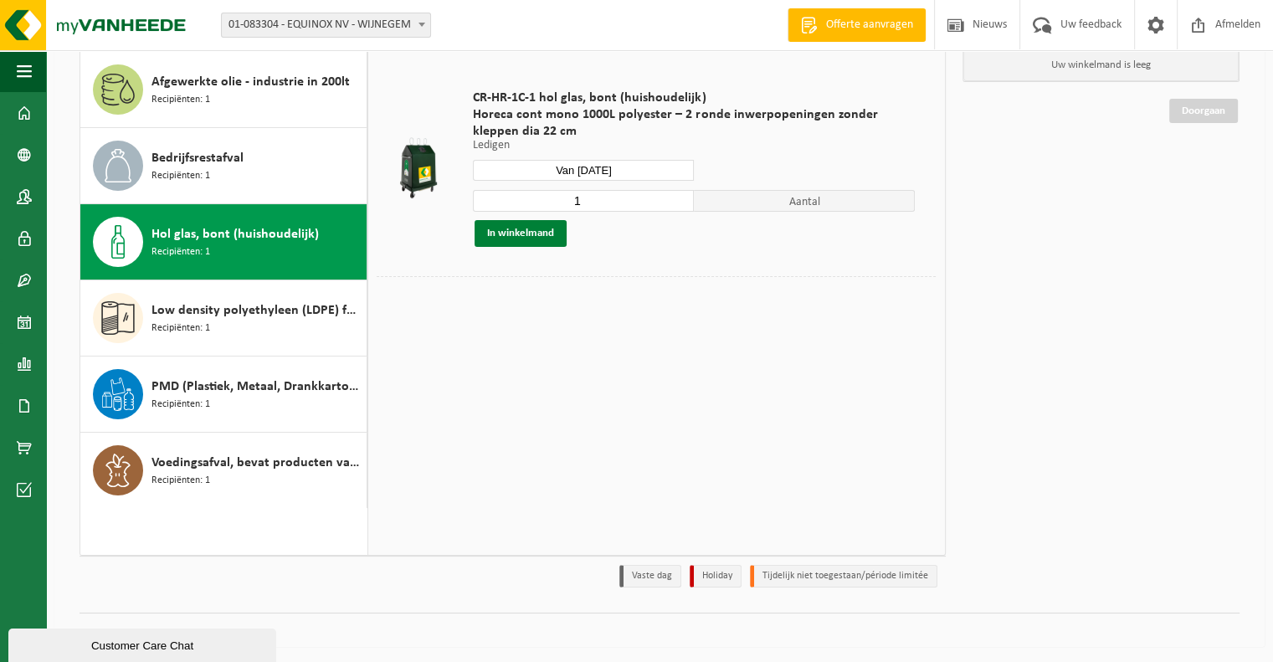
click at [524, 233] on button "In winkelmand" at bounding box center [520, 233] width 92 height 27
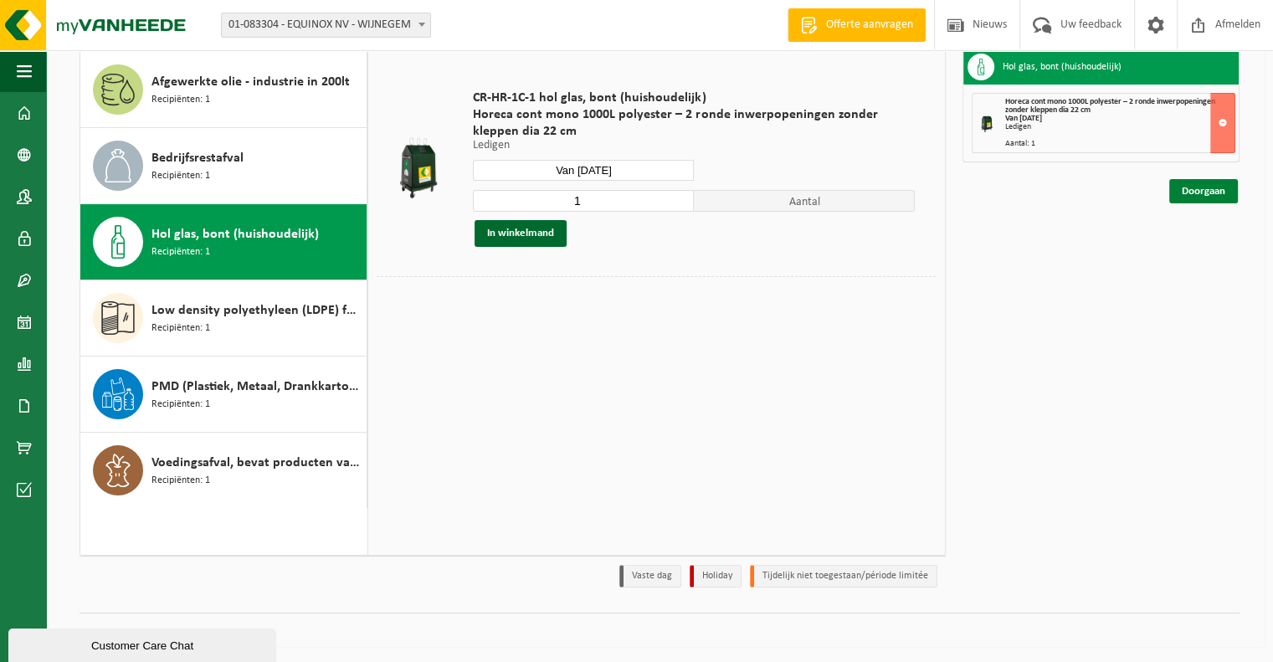
click at [1197, 185] on link "Doorgaan" at bounding box center [1203, 191] width 69 height 24
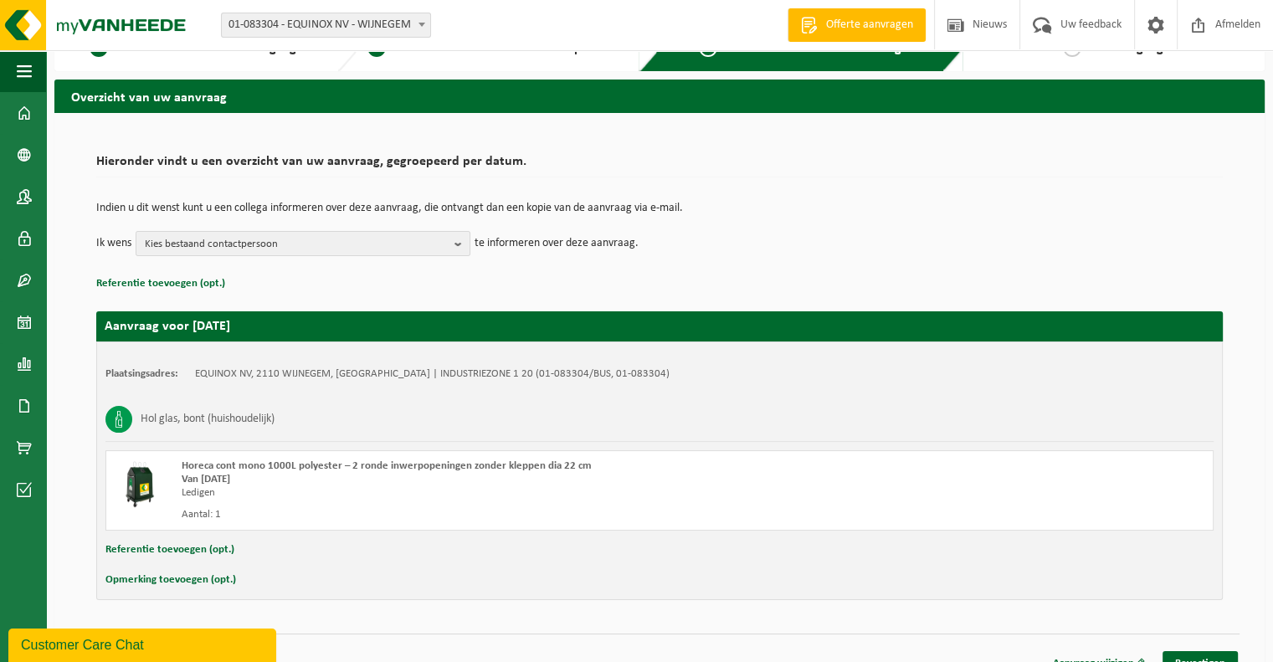
scroll to position [54, 0]
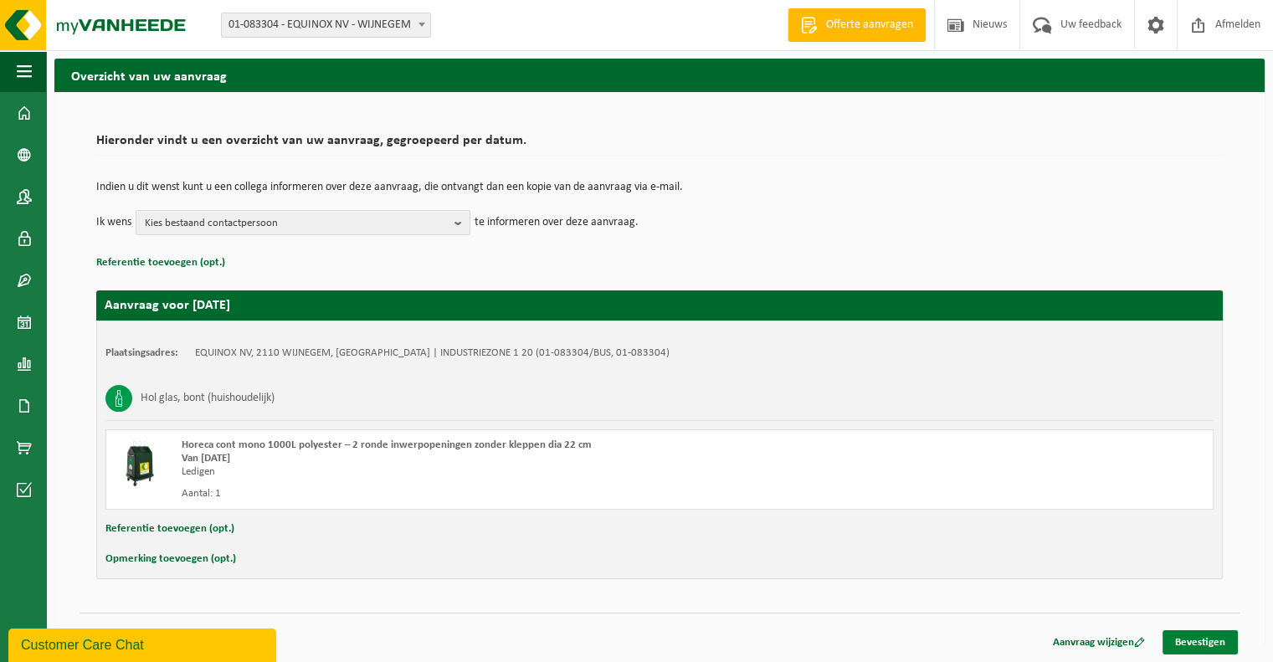
click at [1195, 634] on link "Bevestigen" at bounding box center [1199, 642] width 75 height 24
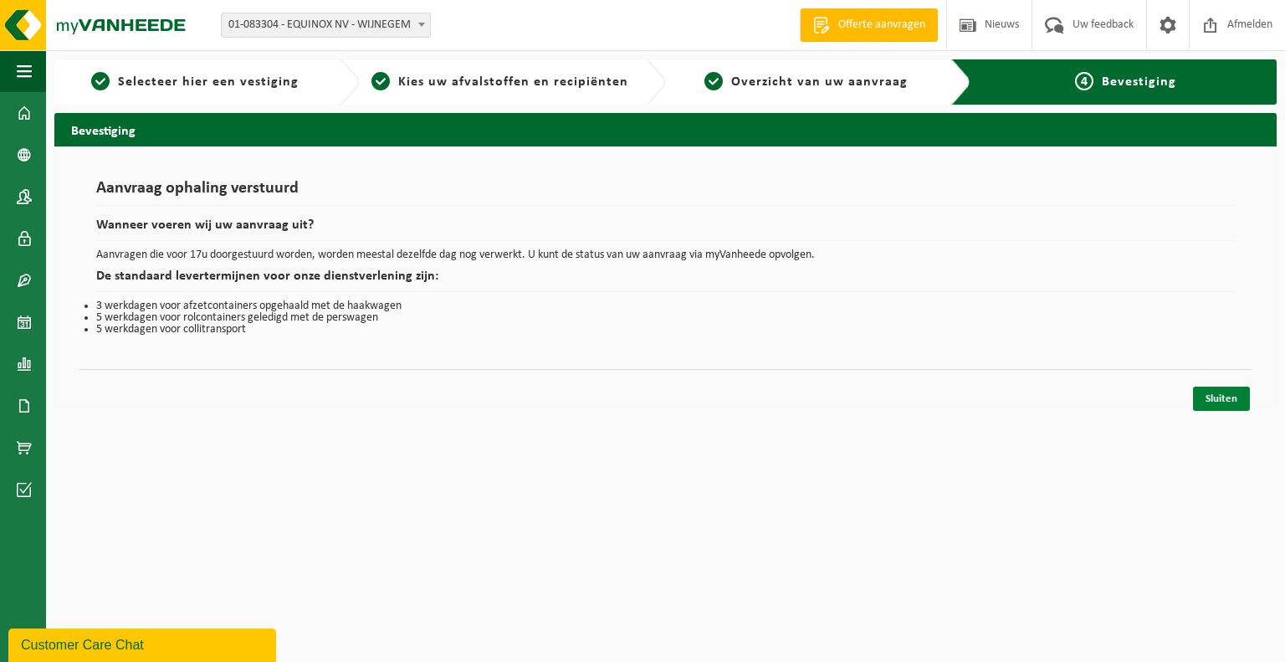
click at [1218, 397] on link "Sluiten" at bounding box center [1221, 399] width 57 height 24
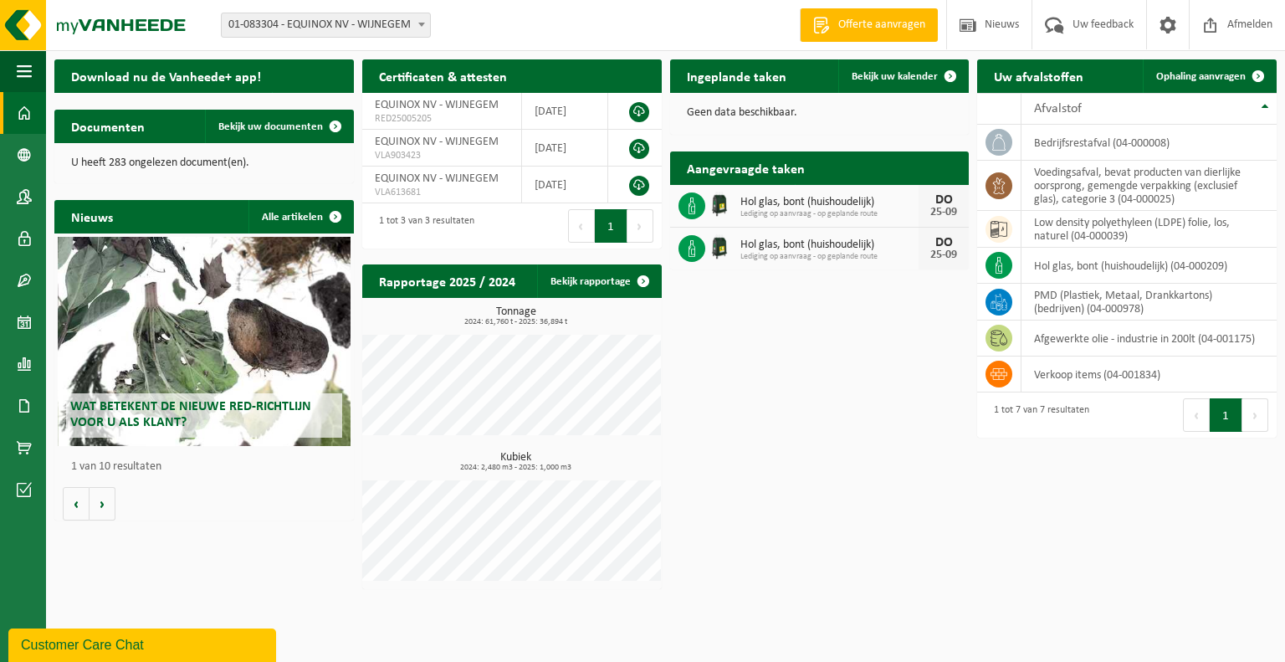
click at [797, 256] on span "Lediging op aanvraag - op geplande route" at bounding box center [830, 257] width 179 height 10
